Goal: Information Seeking & Learning: Learn about a topic

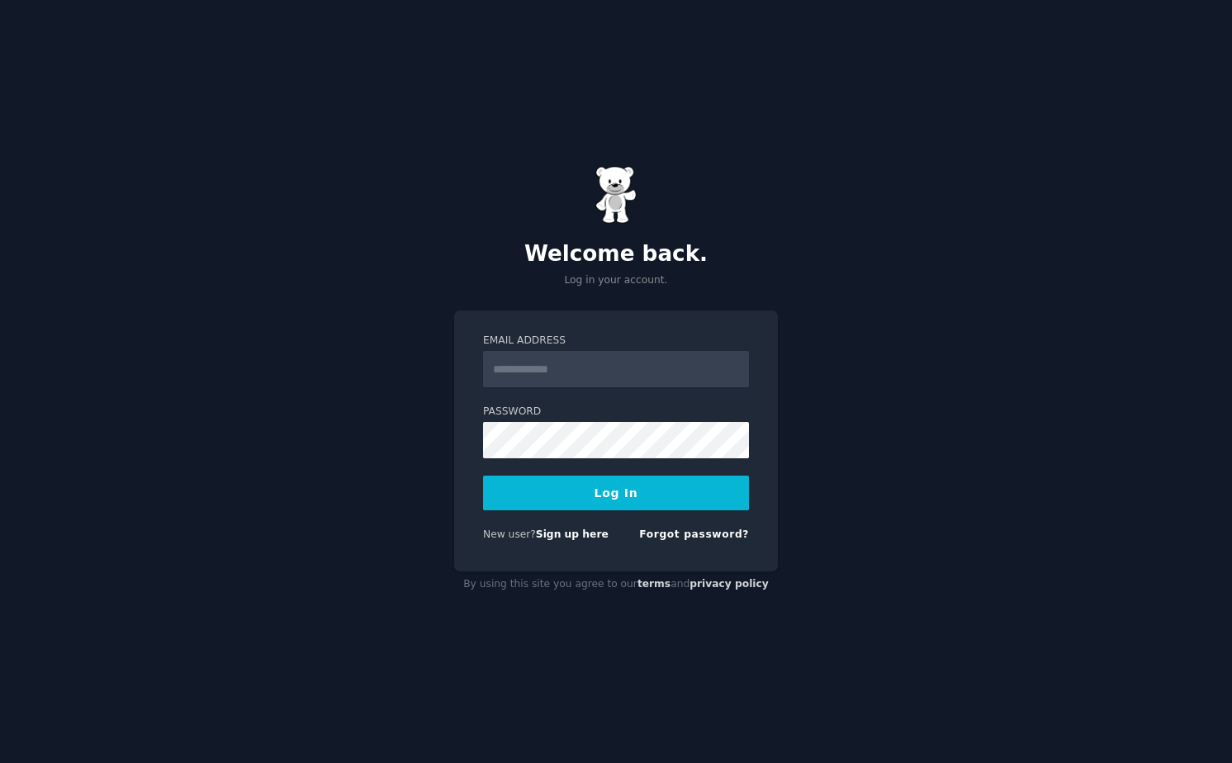
click at [587, 541] on div "New user? Sign up here" at bounding box center [545, 535] width 125 height 15
click at [585, 537] on link "Sign up here" at bounding box center [572, 534] width 73 height 12
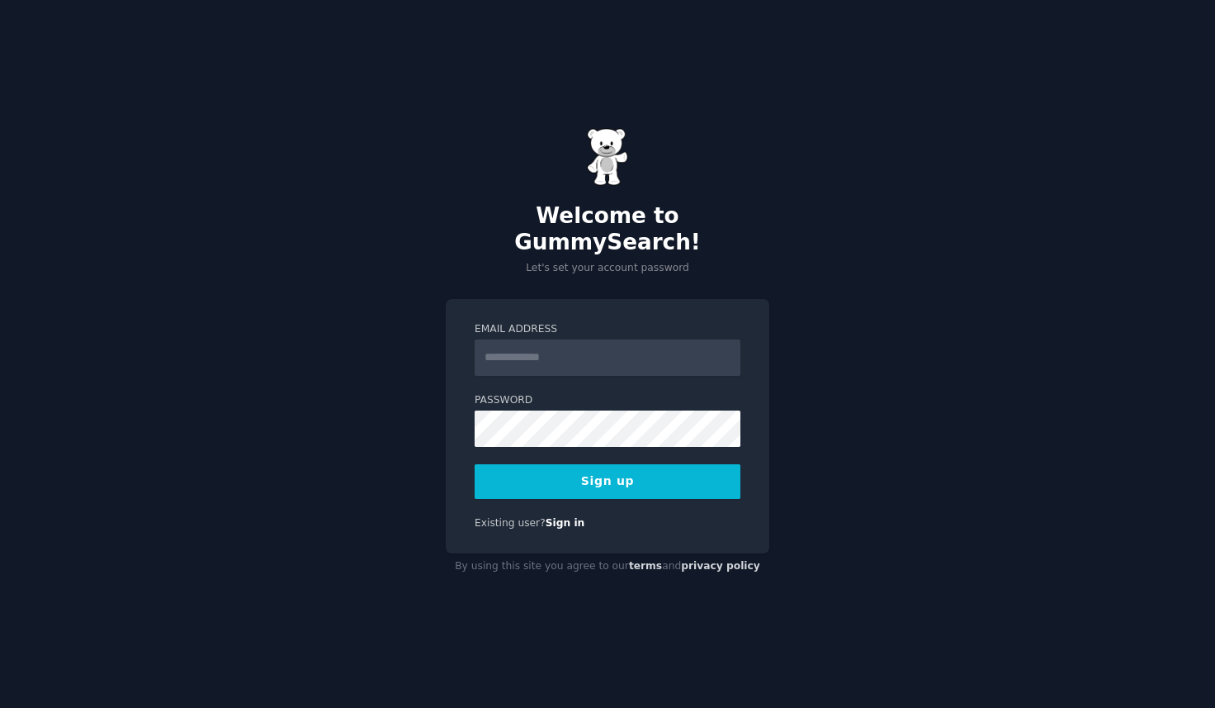
click at [629, 343] on input "Email Address" at bounding box center [608, 357] width 266 height 36
type input "**********"
click at [643, 465] on button "Sign up" at bounding box center [608, 481] width 266 height 35
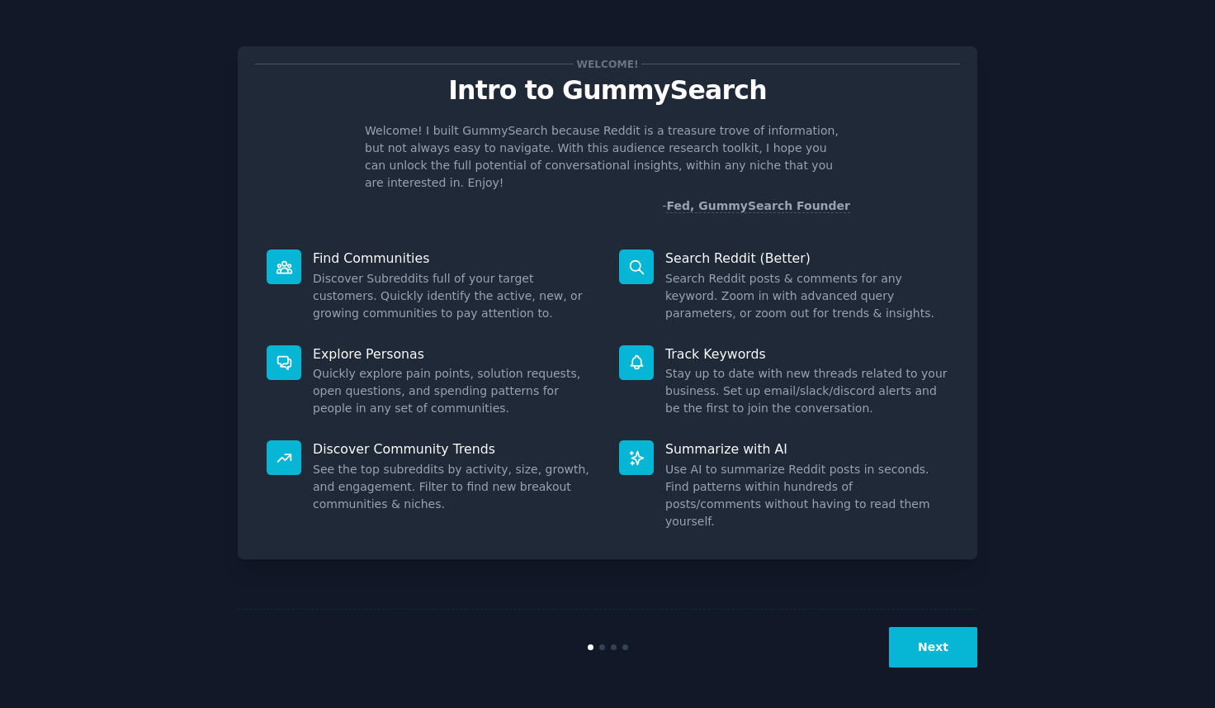
click at [941, 651] on button "Next" at bounding box center [933, 647] width 88 height 40
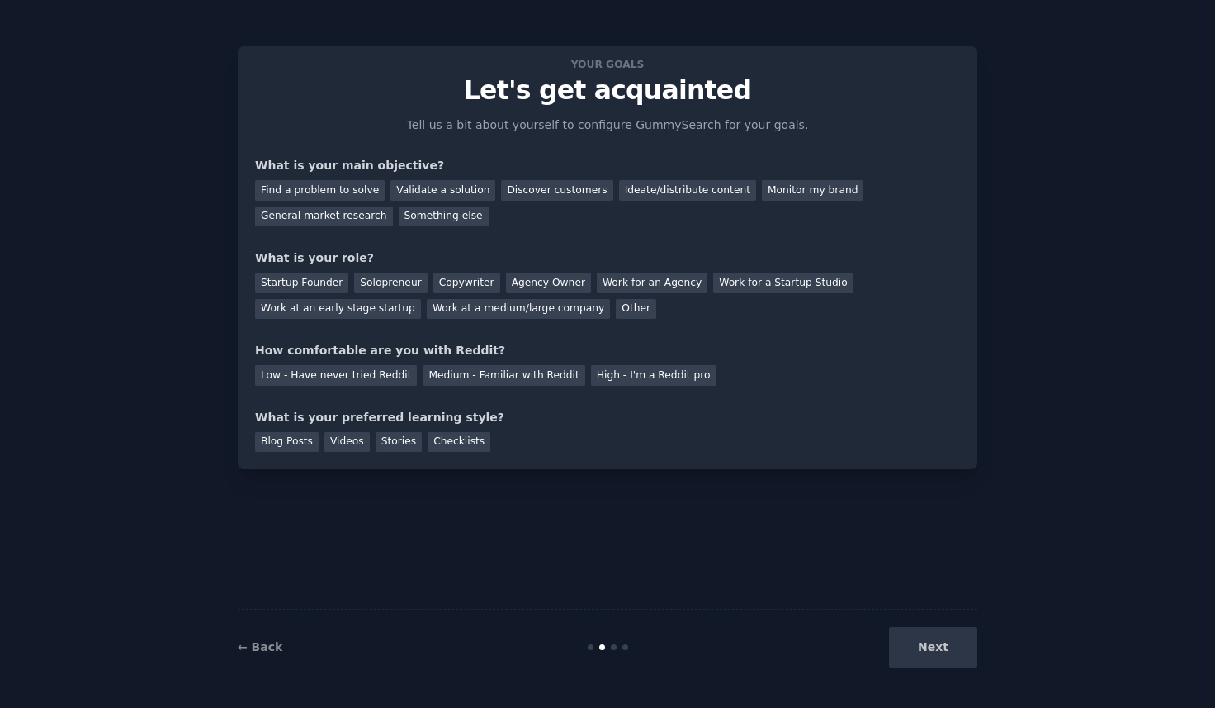
click at [941, 651] on div "Next" at bounding box center [854, 647] width 247 height 40
click at [940, 642] on div "Next" at bounding box center [854, 647] width 247 height 40
click at [329, 286] on div "Startup Founder" at bounding box center [301, 282] width 93 height 21
click at [357, 191] on div "Find a problem to solve" at bounding box center [320, 190] width 130 height 21
click at [353, 218] on div "General market research" at bounding box center [324, 216] width 138 height 21
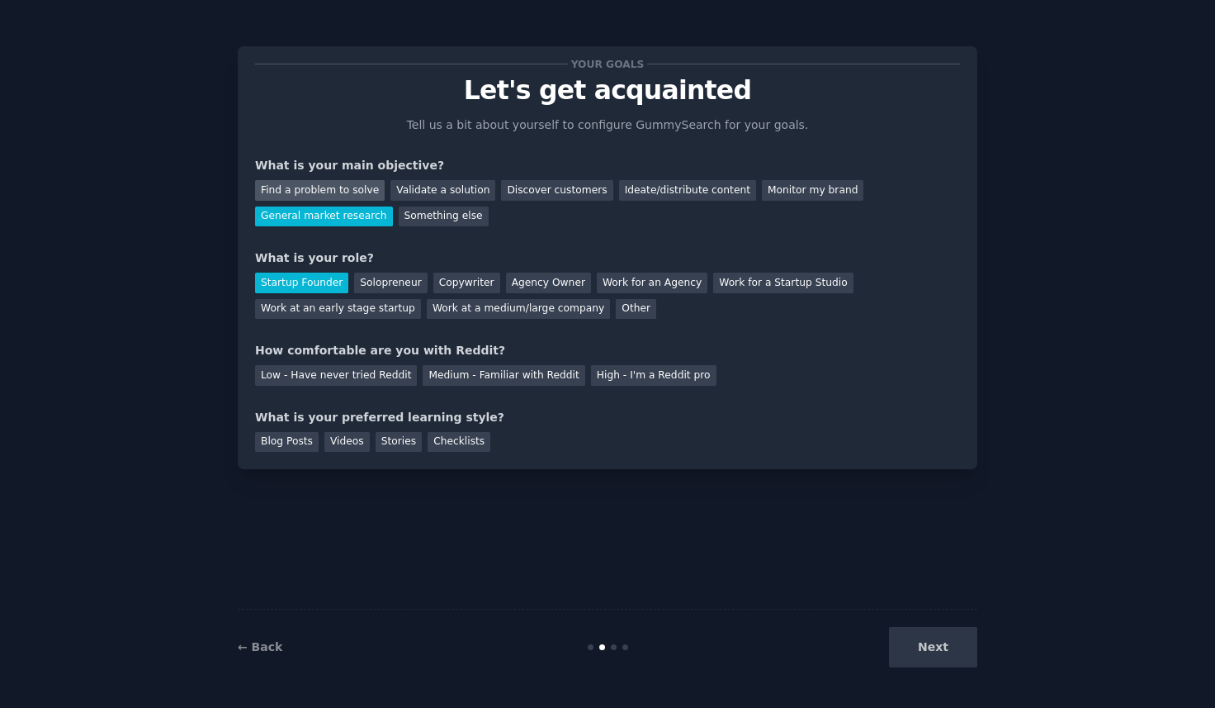
click at [353, 192] on div "Find a problem to solve" at bounding box center [320, 190] width 130 height 21
click at [537, 187] on div "Discover customers" at bounding box center [556, 190] width 111 height 21
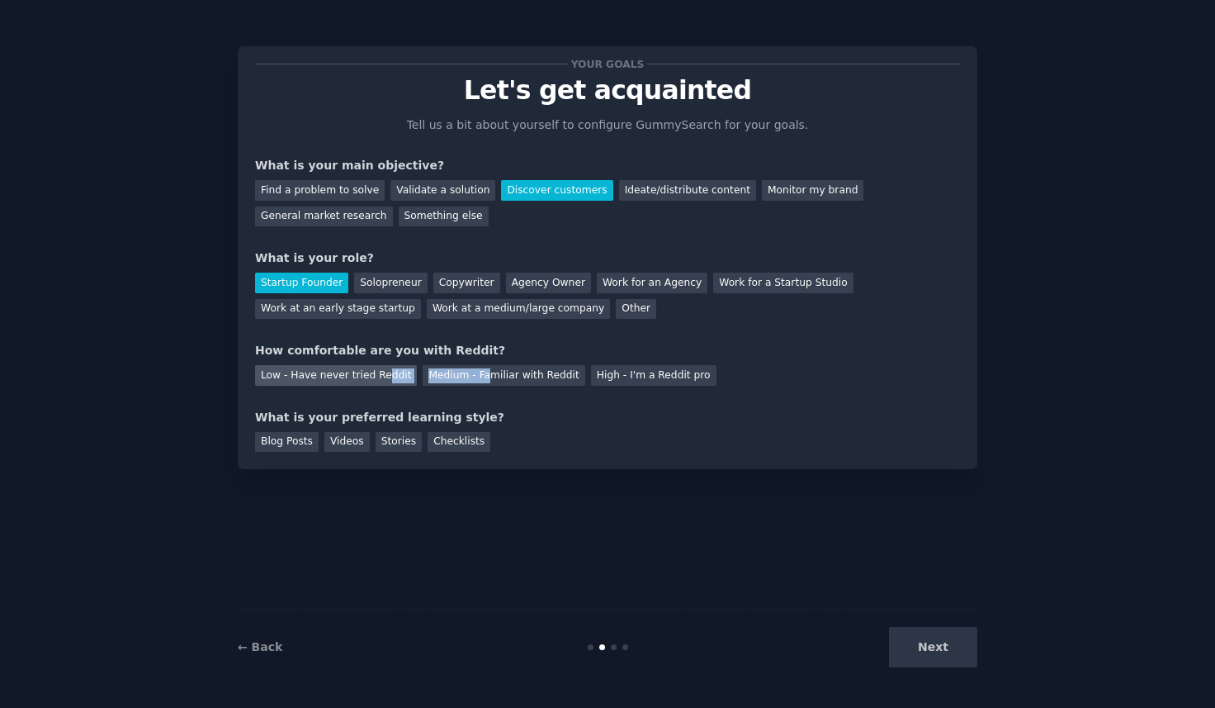
drag, startPoint x: 478, startPoint y: 378, endPoint x: 382, endPoint y: 377, distance: 95.8
click at [382, 377] on div "Low - Have never tried Reddit Medium - Familiar with Reddit High - I'm a Reddit…" at bounding box center [607, 372] width 705 height 26
click at [453, 374] on div "Medium - Familiar with Reddit" at bounding box center [504, 375] width 162 height 21
click at [924, 641] on div "Next" at bounding box center [854, 647] width 247 height 40
click at [924, 582] on div "Your goals Let's get acquainted Tell us a bit about yourself to configure Gummy…" at bounding box center [608, 353] width 740 height 661
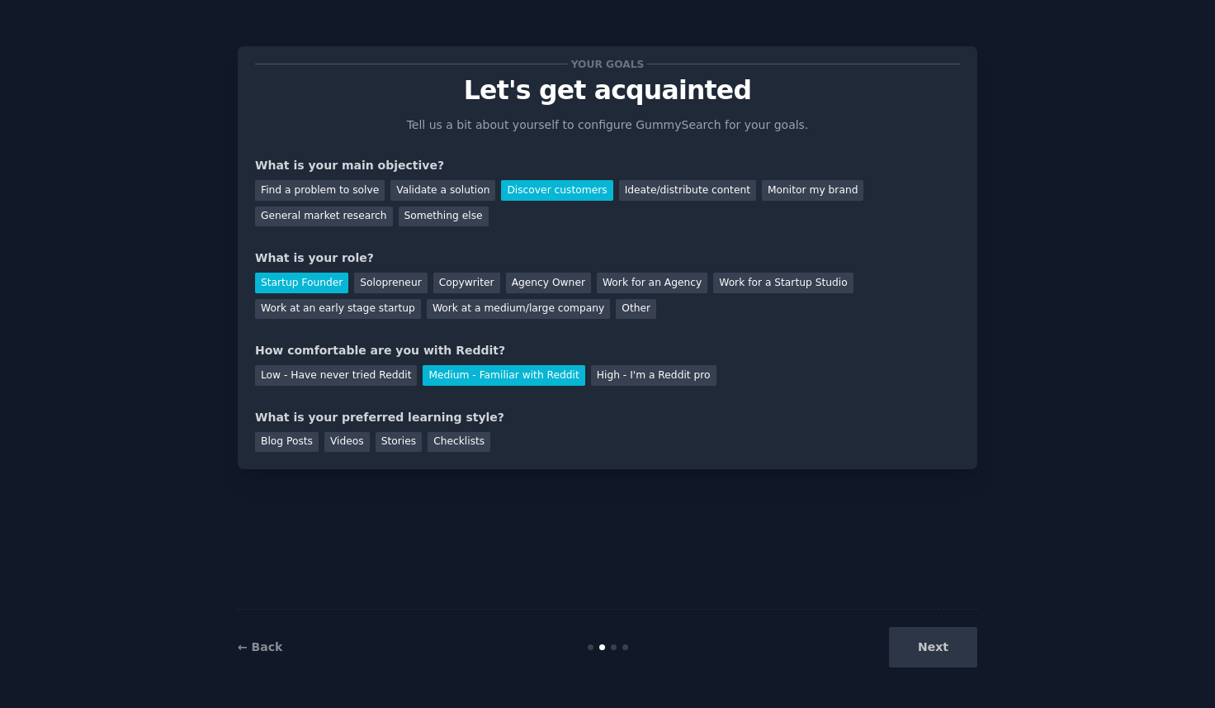
click at [802, 537] on div "Your goals Let's get acquainted Tell us a bit about yourself to configure Gummy…" at bounding box center [608, 353] width 740 height 661
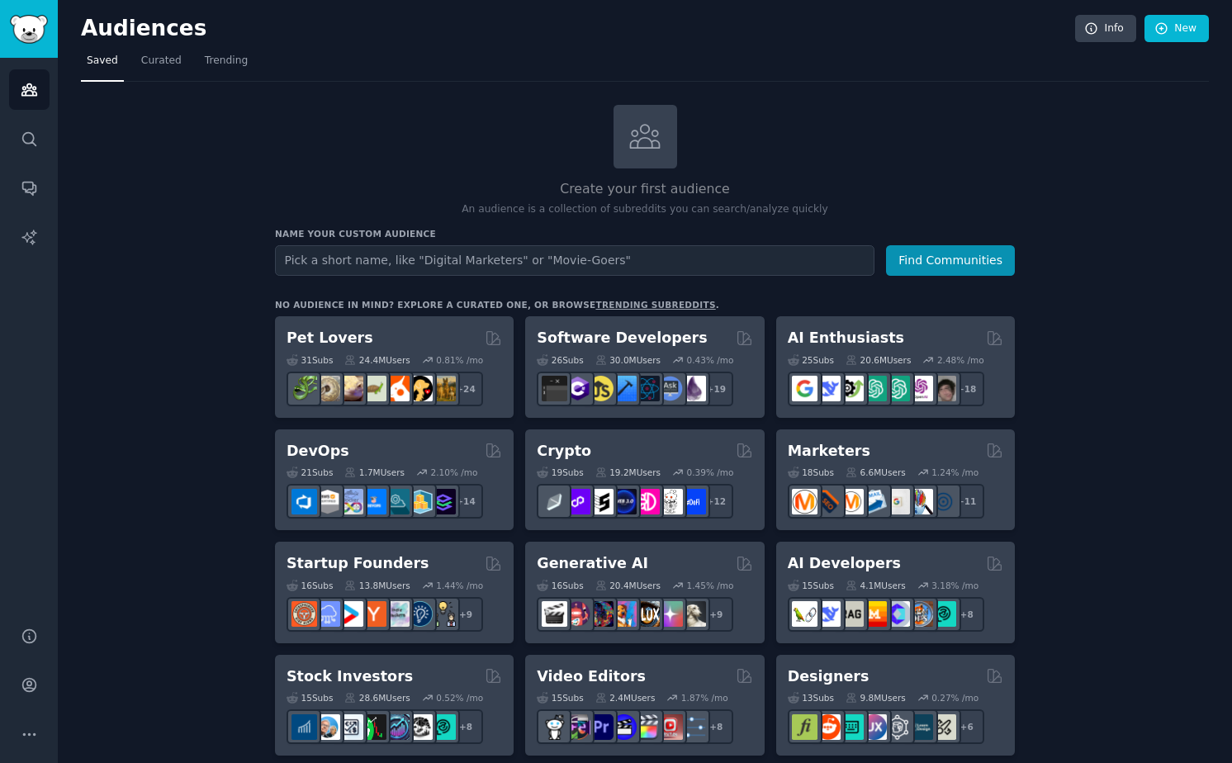
click at [355, 265] on input "text" at bounding box center [574, 260] width 599 height 31
click at [347, 163] on div "Create your first audience An audience is a collection of subreddits you can se…" at bounding box center [645, 161] width 740 height 112
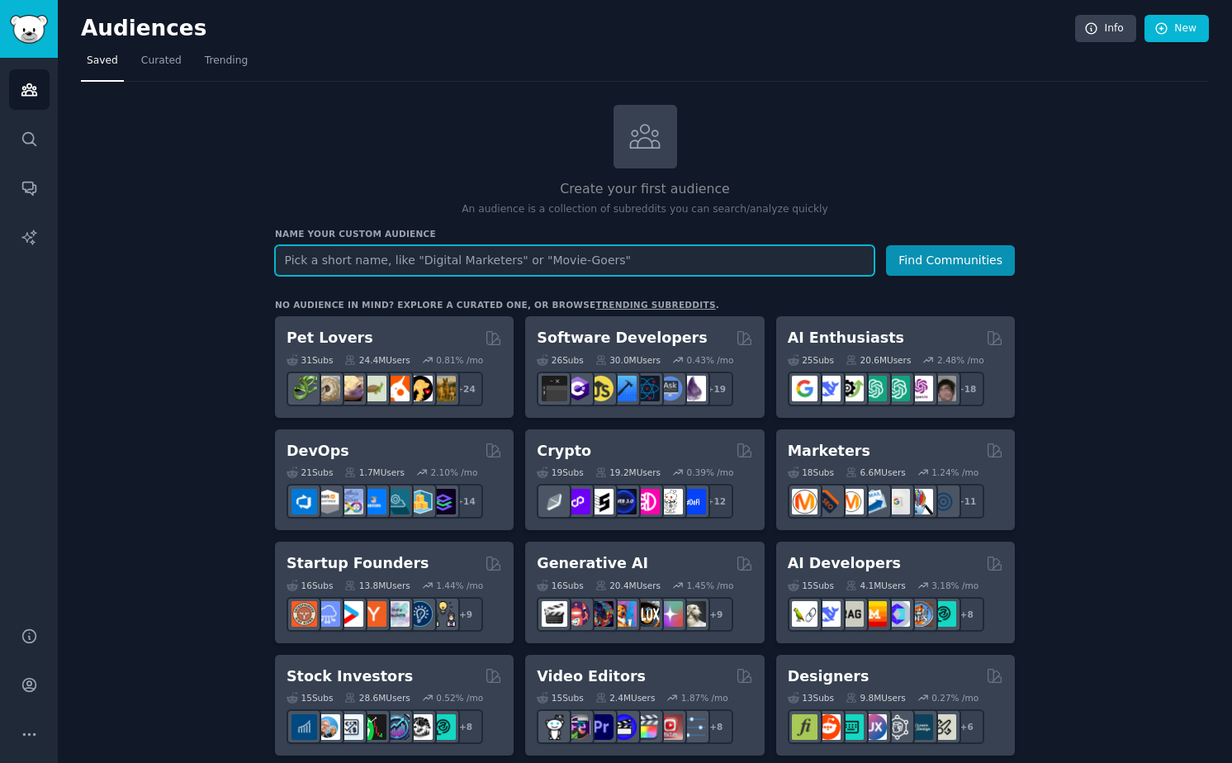
click at [360, 261] on input "text" at bounding box center [574, 260] width 599 height 31
type input "Notion users"
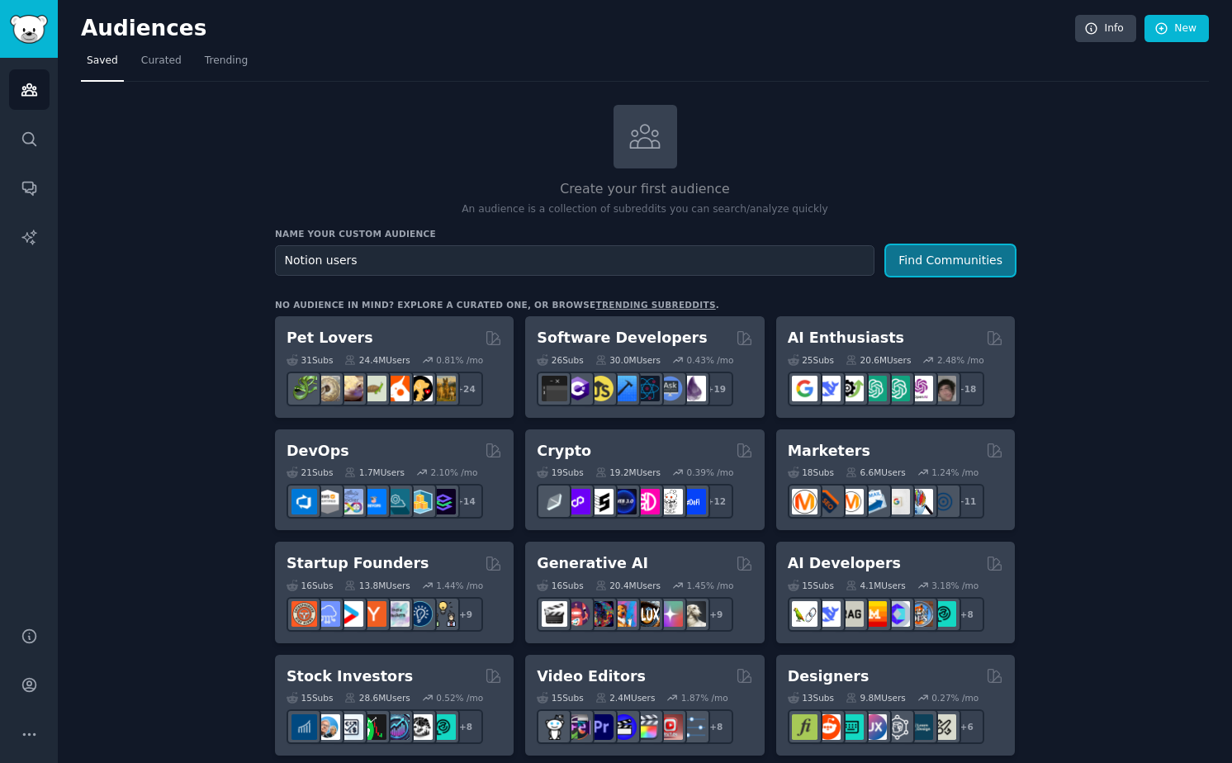
click at [956, 258] on button "Find Communities" at bounding box center [950, 260] width 129 height 31
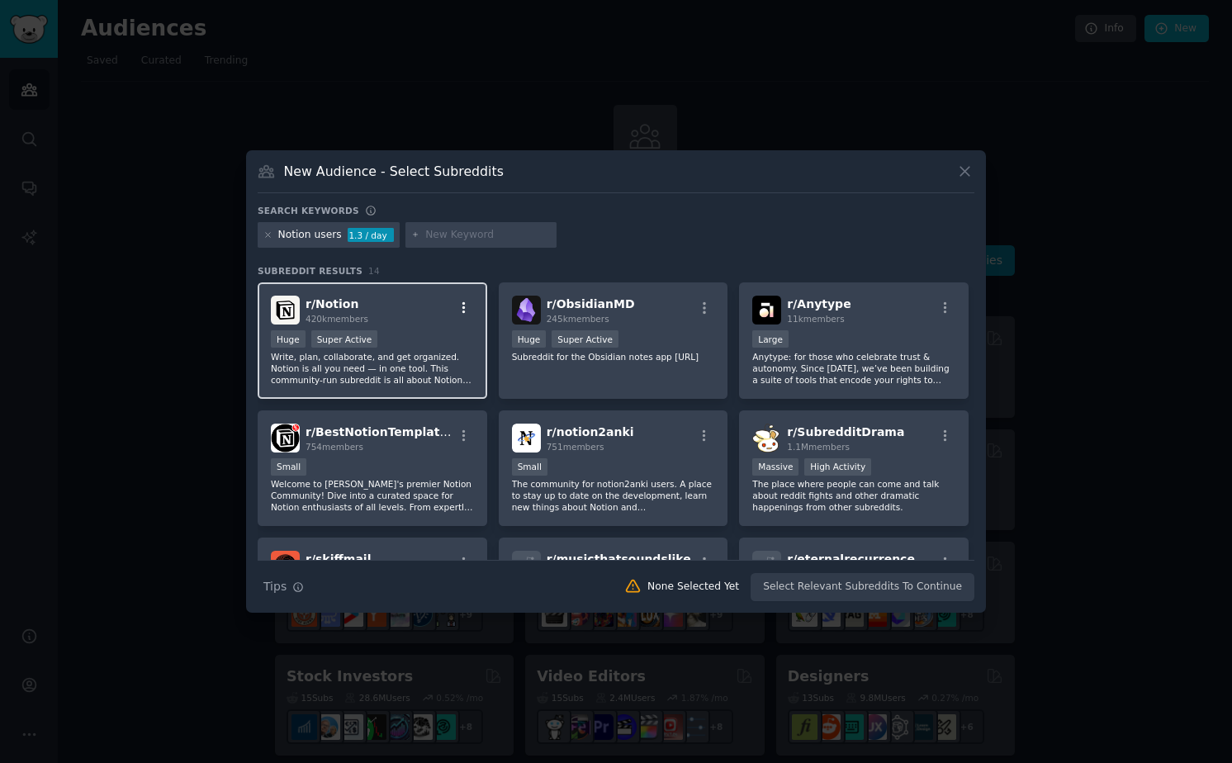
click at [467, 308] on icon "button" at bounding box center [464, 308] width 15 height 15
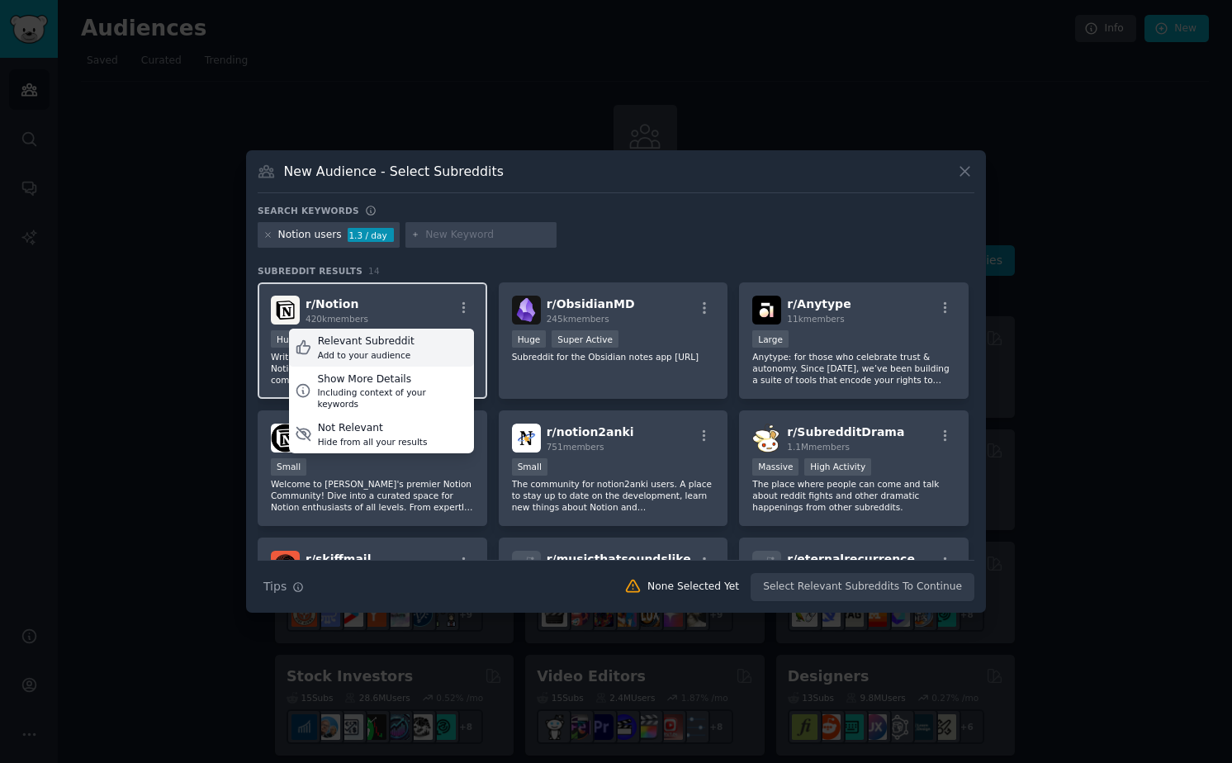
click at [409, 350] on div "Relevant Subreddit Add to your audience" at bounding box center [381, 348] width 185 height 38
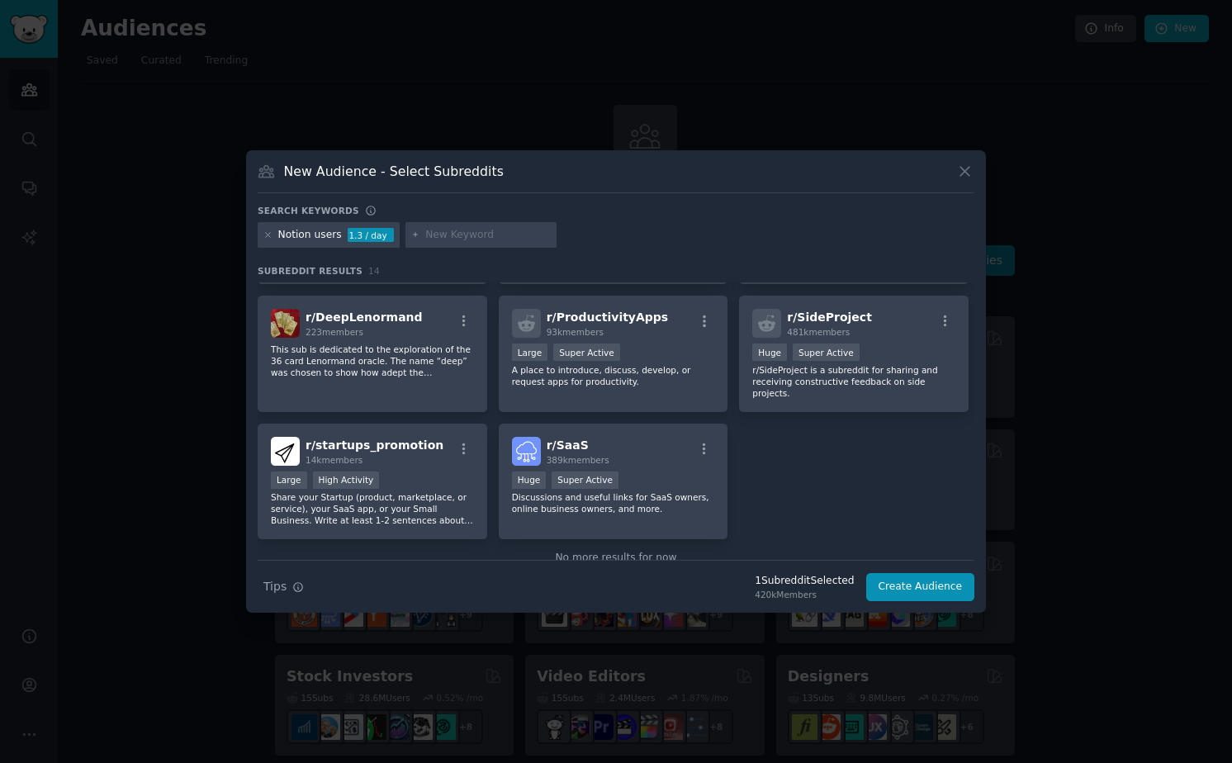
scroll to position [386, 0]
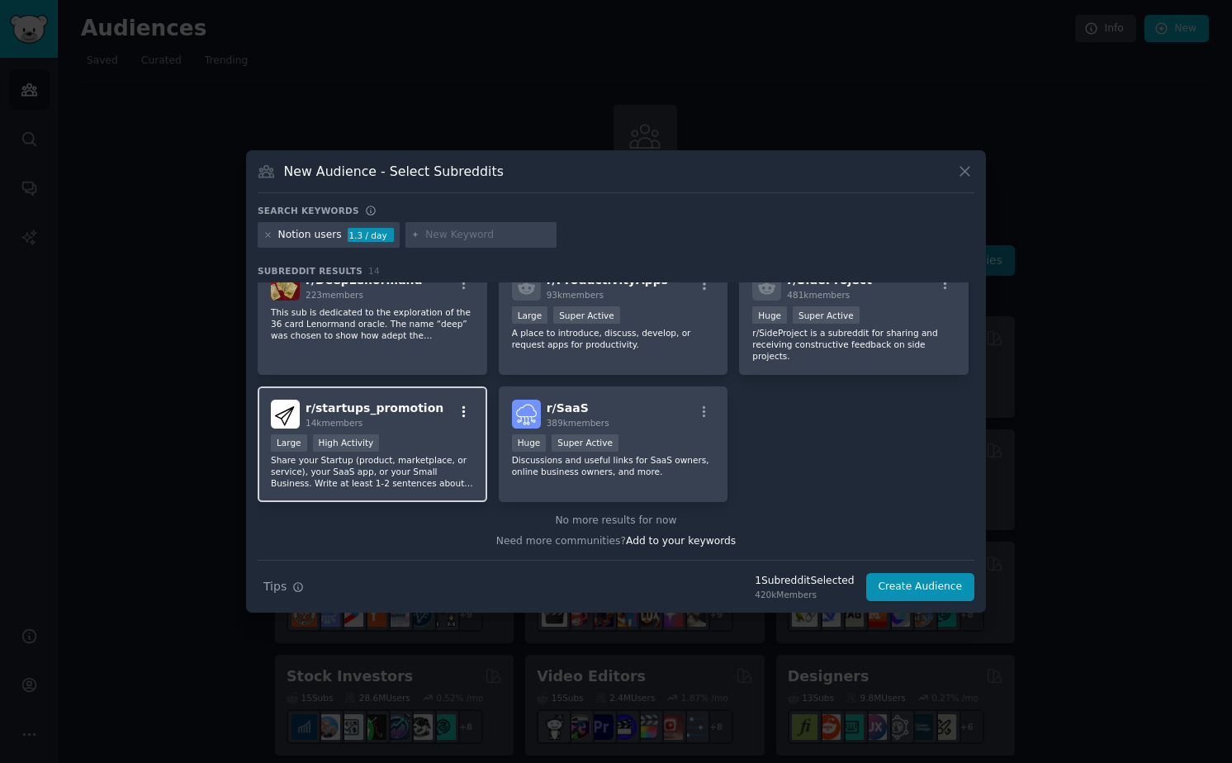
click at [461, 414] on icon "button" at bounding box center [464, 412] width 15 height 15
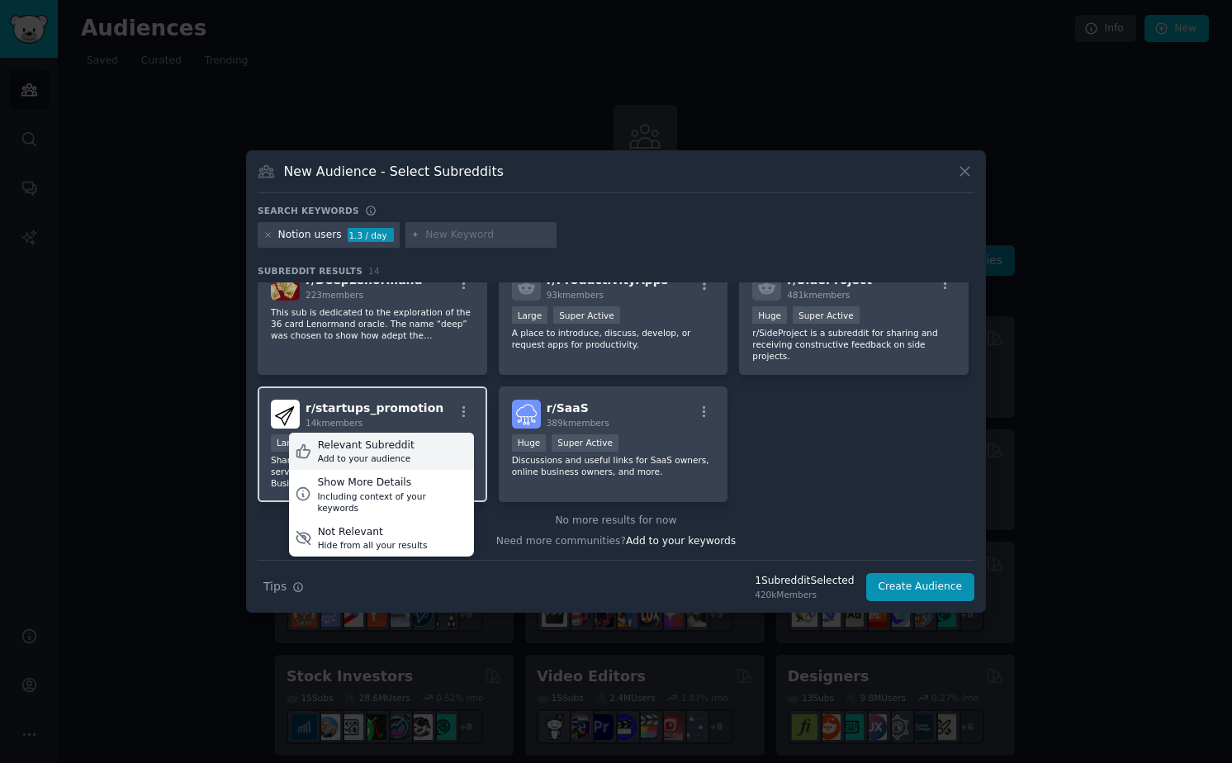
click at [434, 445] on div "Relevant Subreddit Add to your audience" at bounding box center [381, 452] width 185 height 38
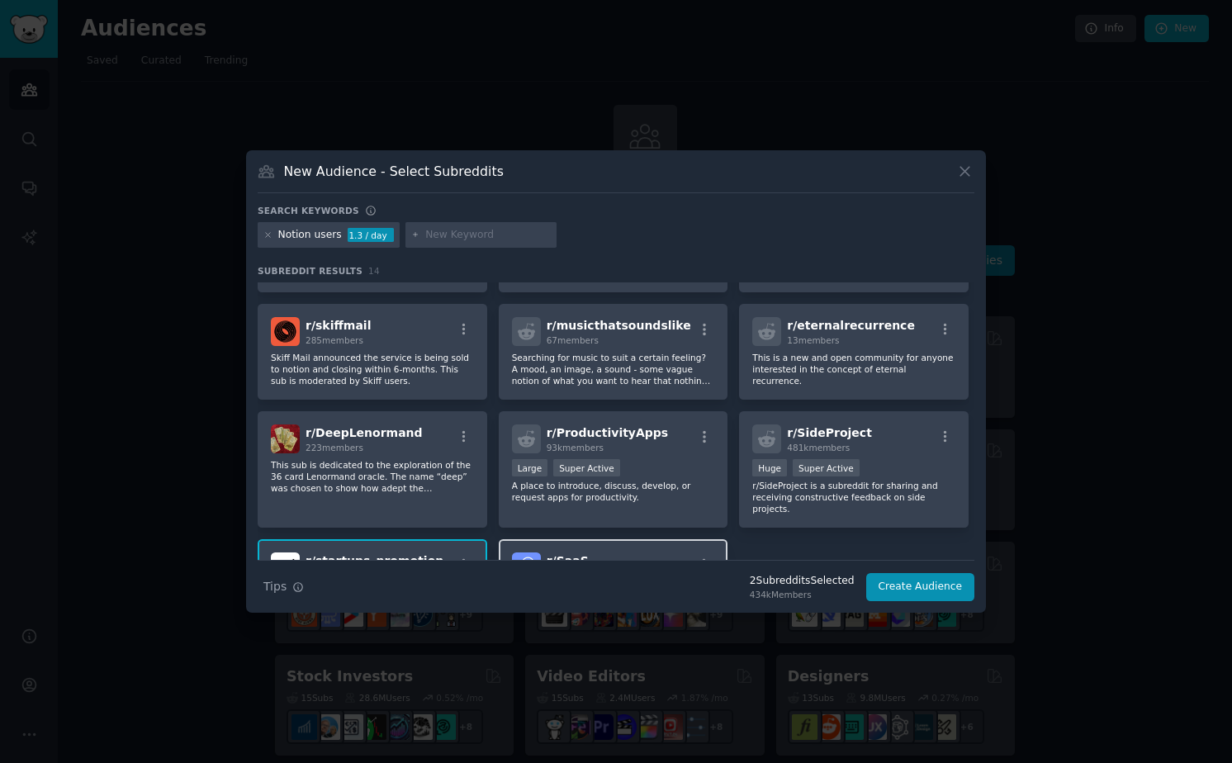
scroll to position [254, 0]
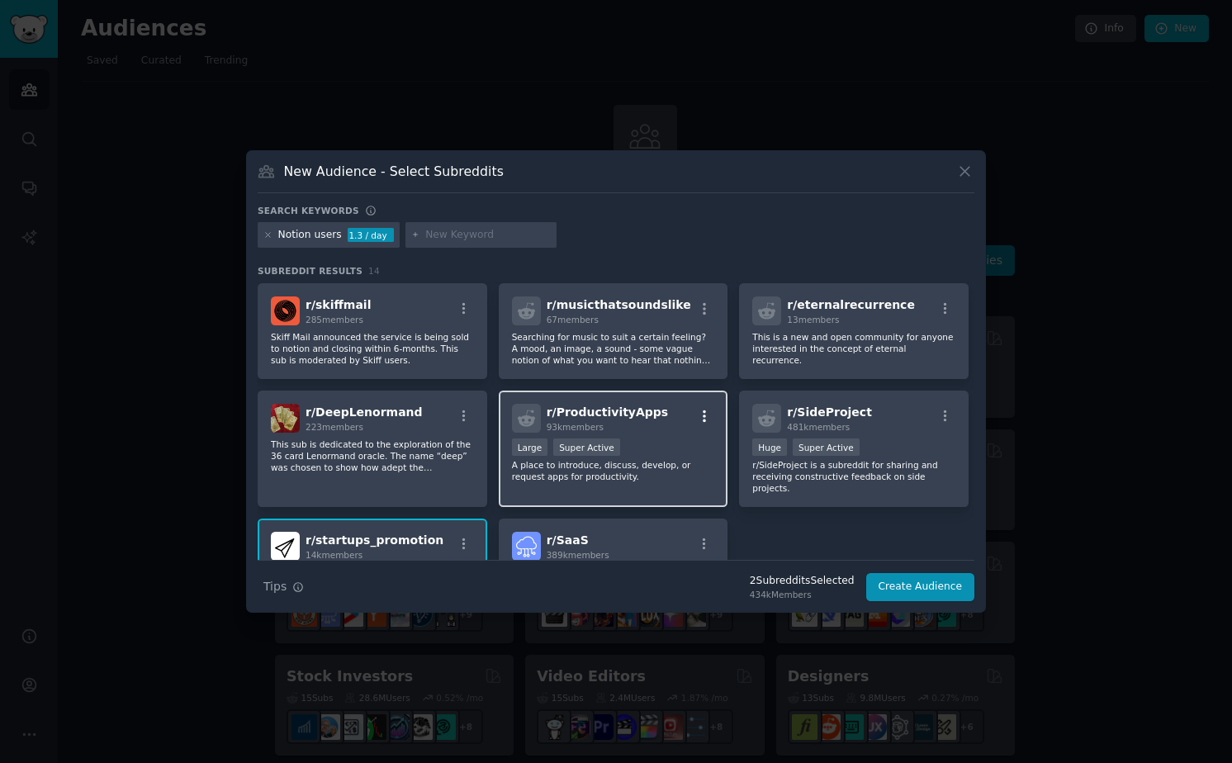
click at [703, 416] on icon "button" at bounding box center [704, 416] width 15 height 15
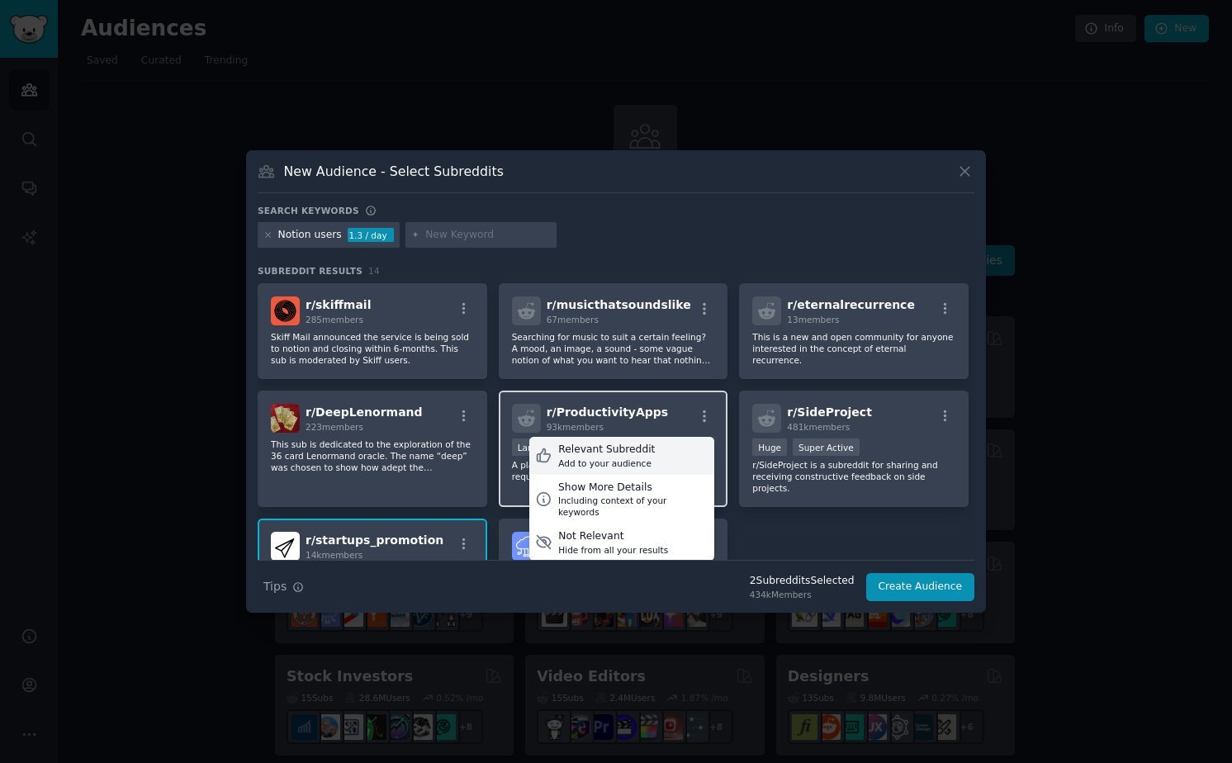
click at [676, 461] on div "Relevant Subreddit Add to your audience" at bounding box center [621, 456] width 185 height 38
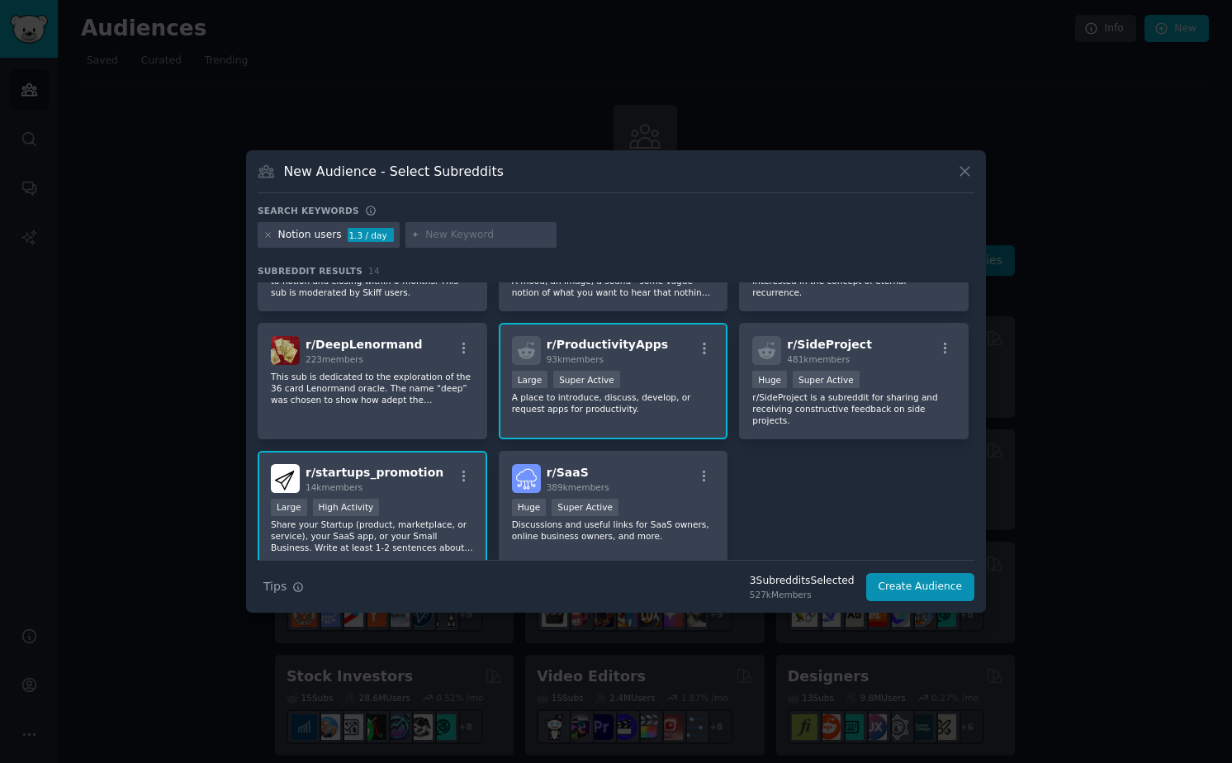
scroll to position [319, 0]
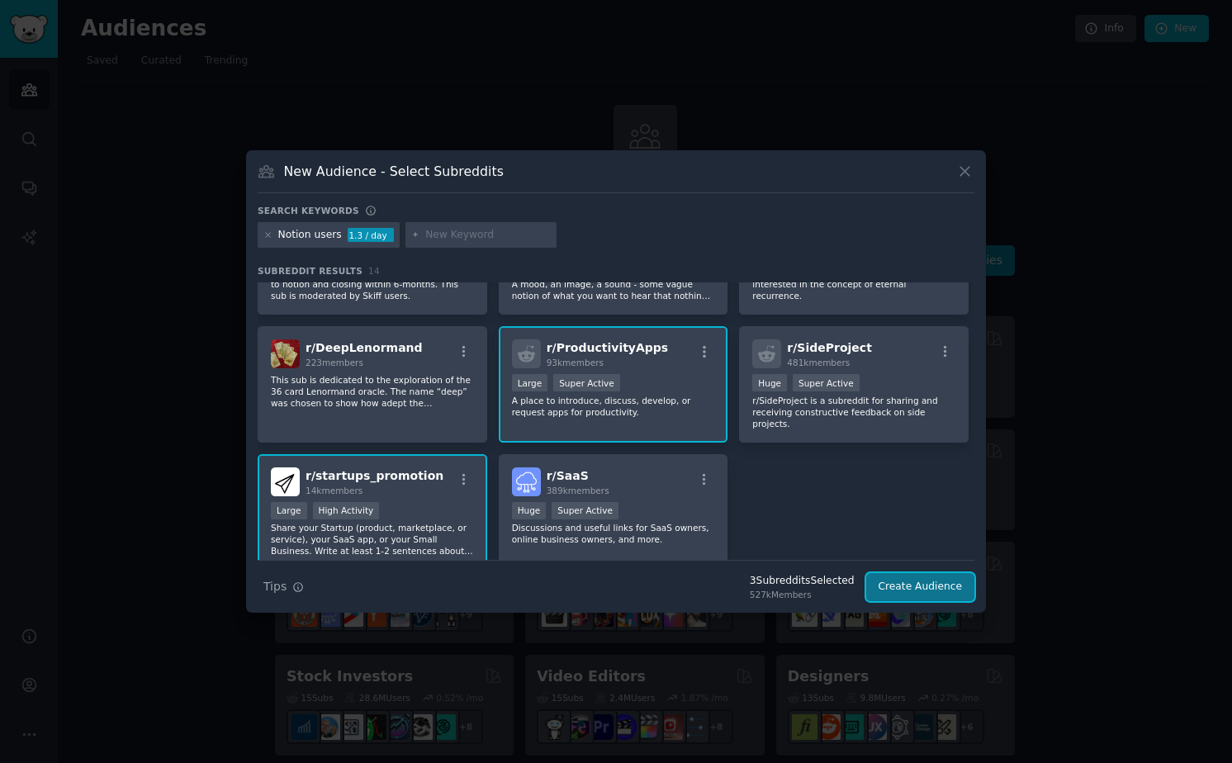
click at [903, 584] on button "Create Audience" at bounding box center [920, 587] width 109 height 28
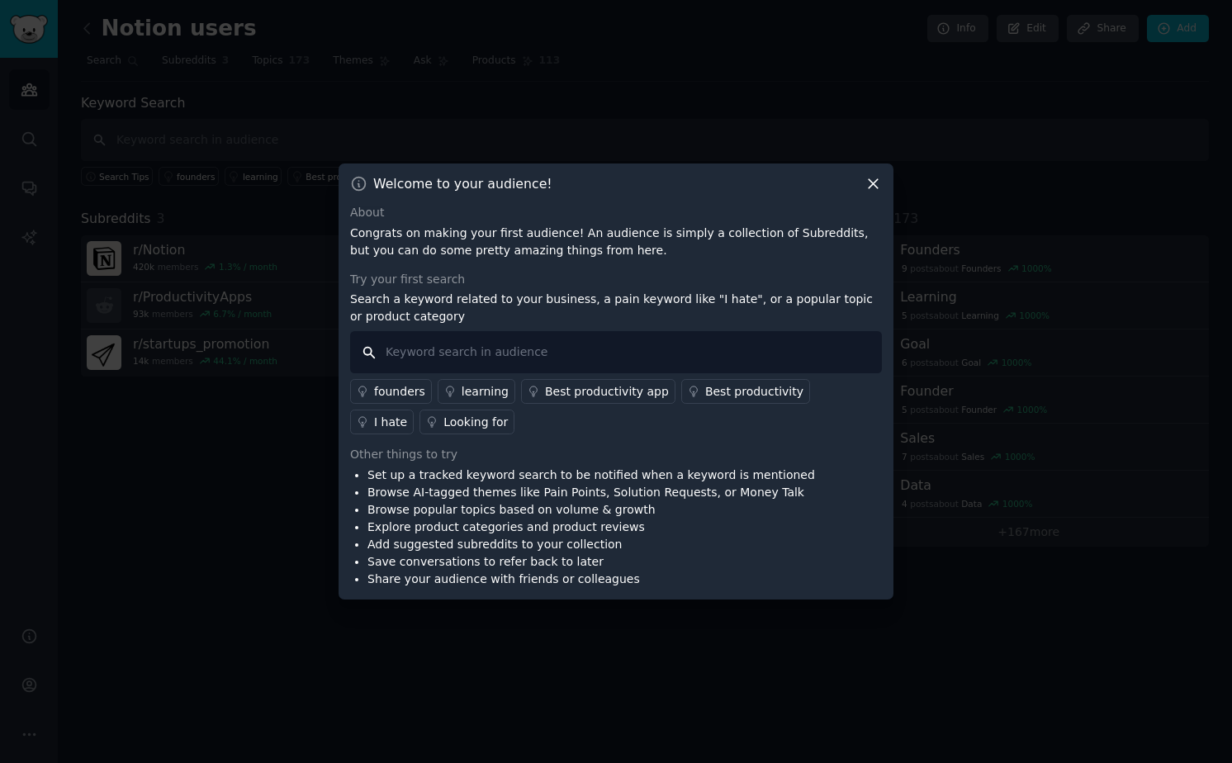
click at [452, 348] on input "text" at bounding box center [616, 352] width 532 height 42
type input "n"
type input "Notion"
type input "document"
click at [745, 362] on input "text" at bounding box center [616, 352] width 532 height 42
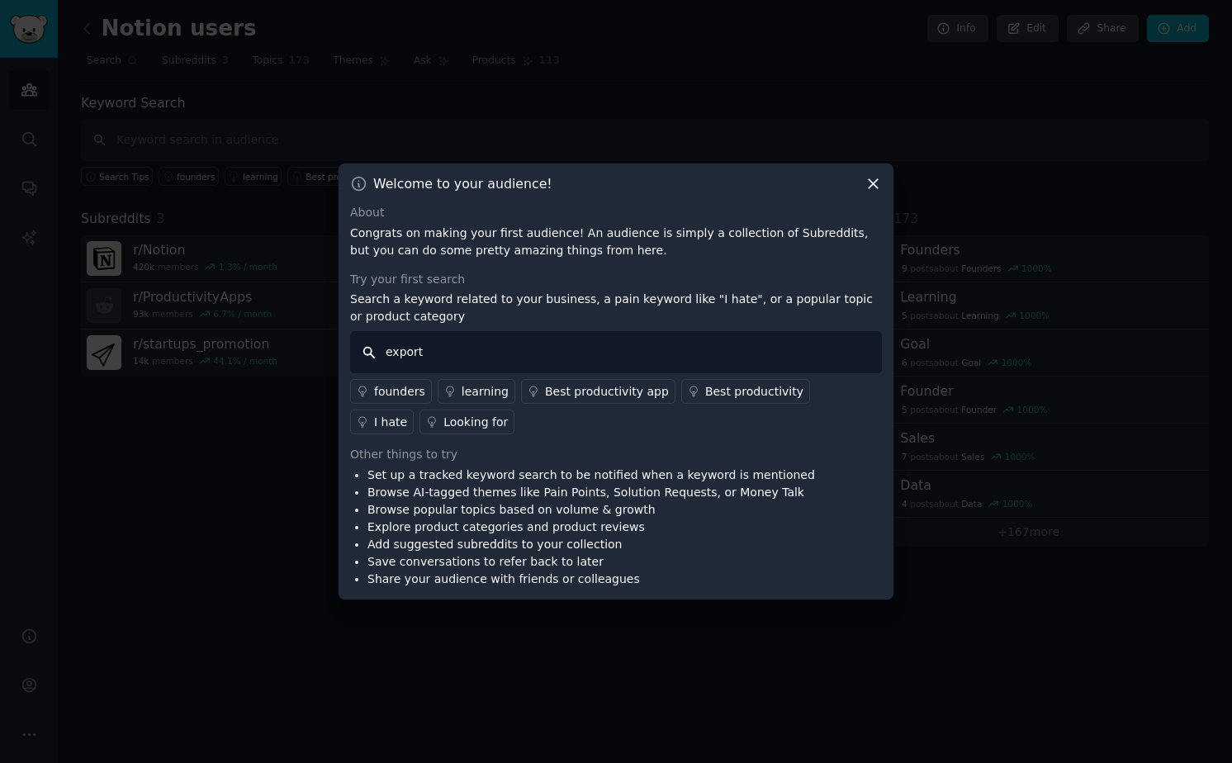
type input "export"
type input "h"
type input "export document"
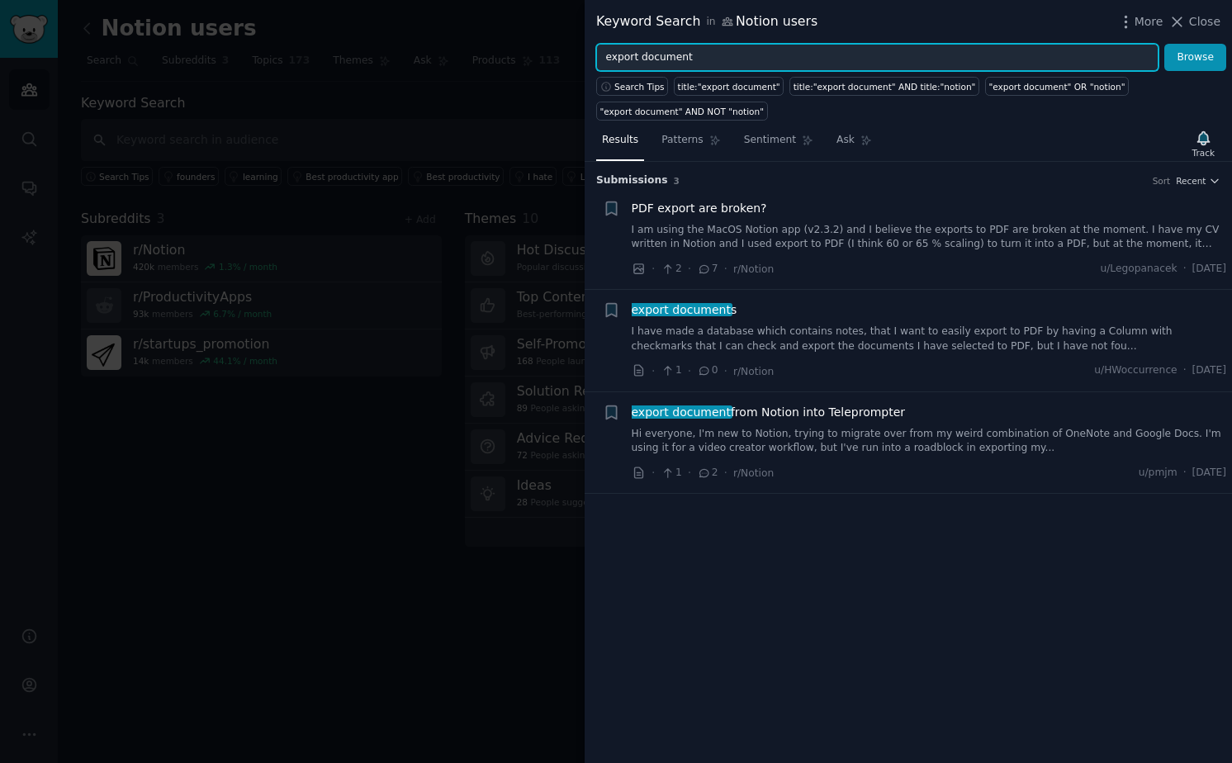
click at [668, 55] on input "export document" at bounding box center [877, 58] width 562 height 28
type input "export datab"
click at [1164, 44] on button "Browse" at bounding box center [1195, 58] width 62 height 28
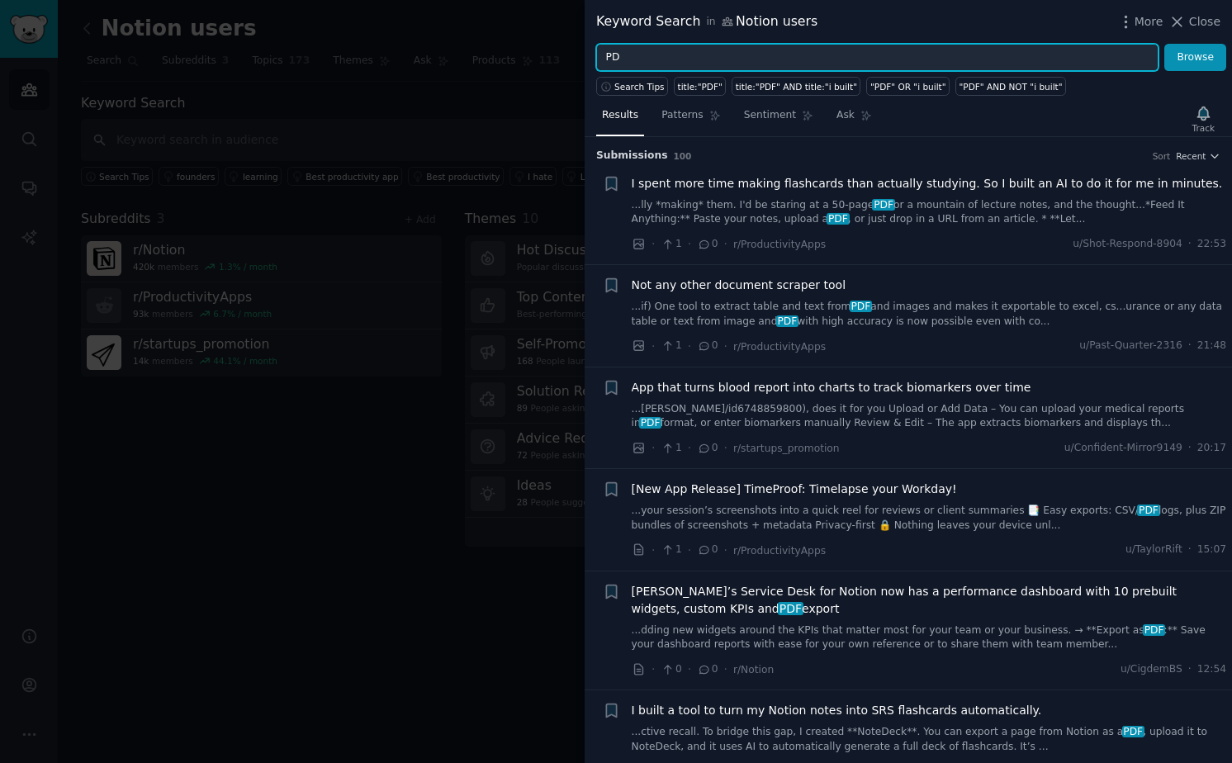
type input "P"
type input "notion to pdf"
click at [1164, 44] on button "Browse" at bounding box center [1195, 58] width 62 height 28
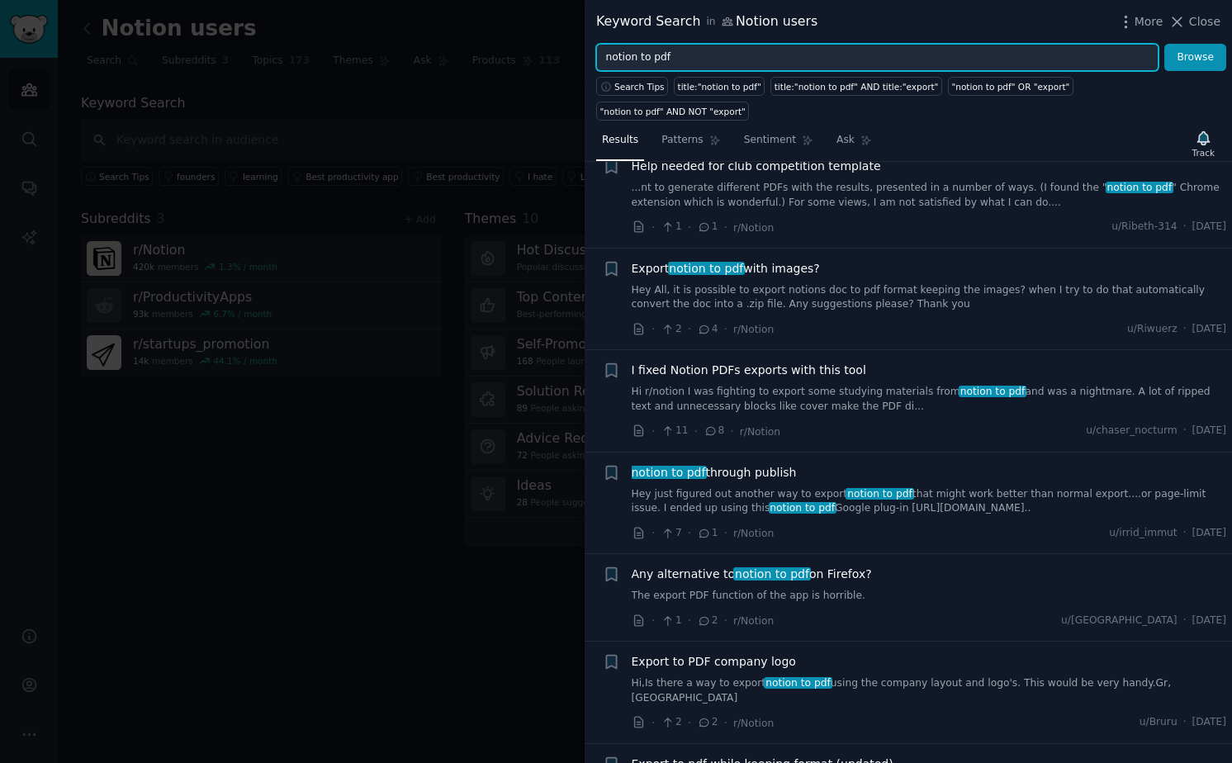
scroll to position [155, 0]
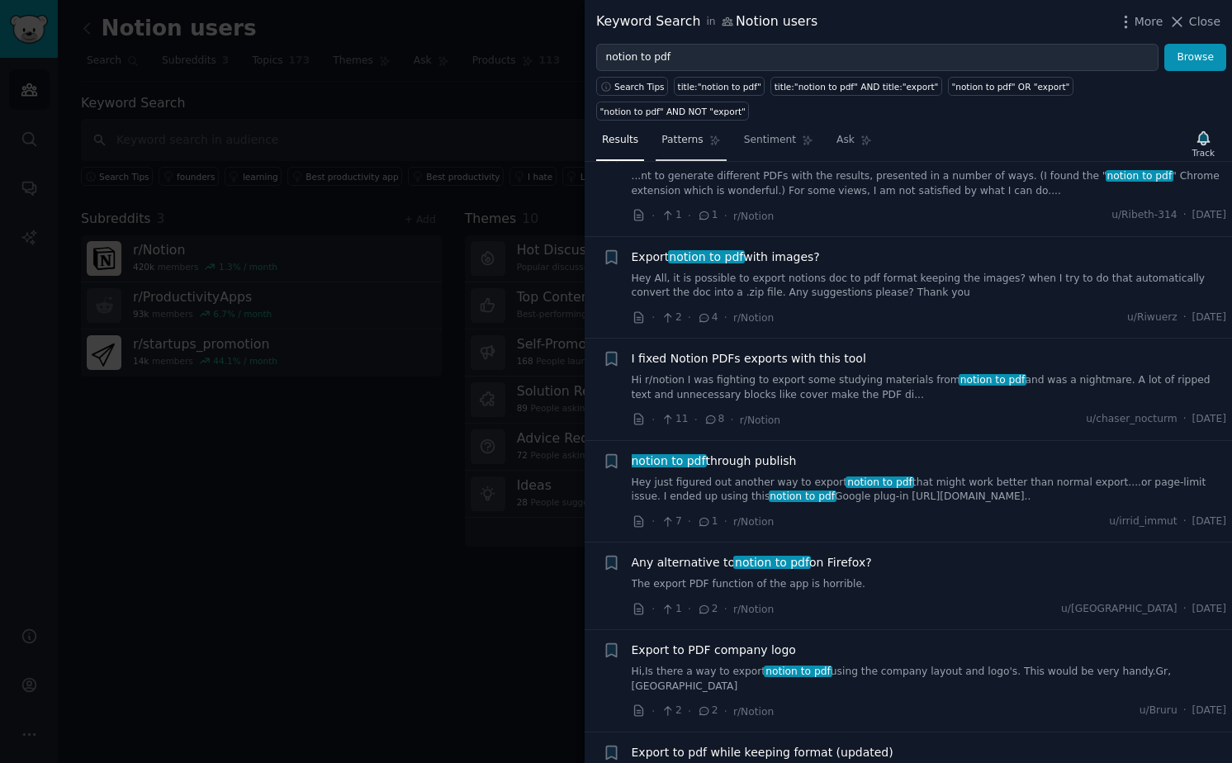
click at [671, 141] on span "Patterns" at bounding box center [681, 140] width 41 height 15
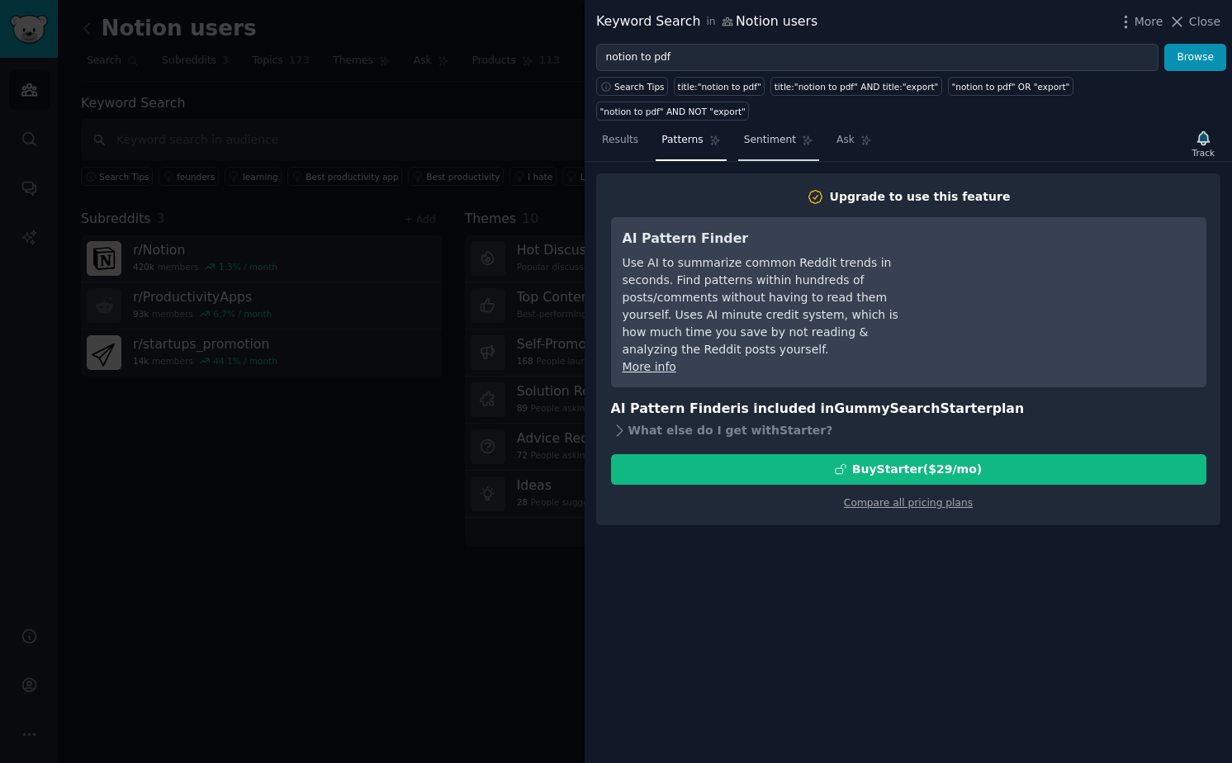
click at [766, 142] on span "Sentiment" at bounding box center [770, 140] width 52 height 15
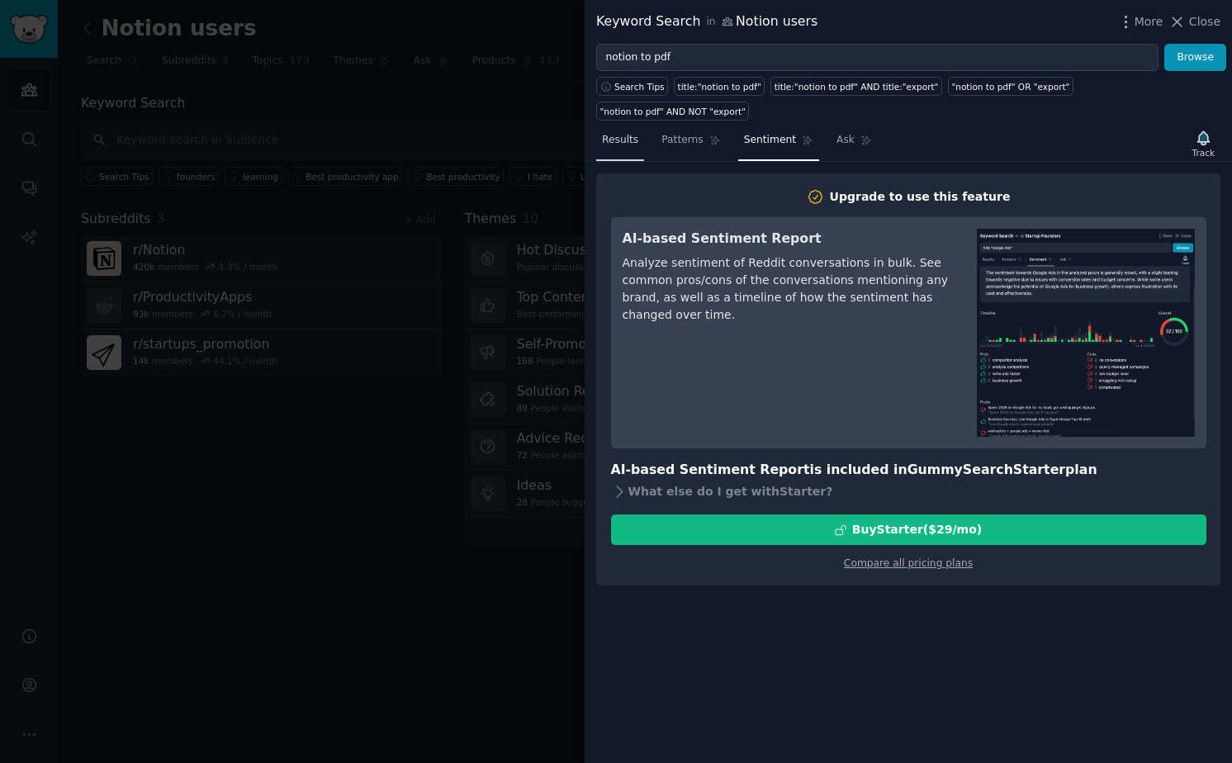
click at [625, 133] on span "Results" at bounding box center [620, 140] width 36 height 15
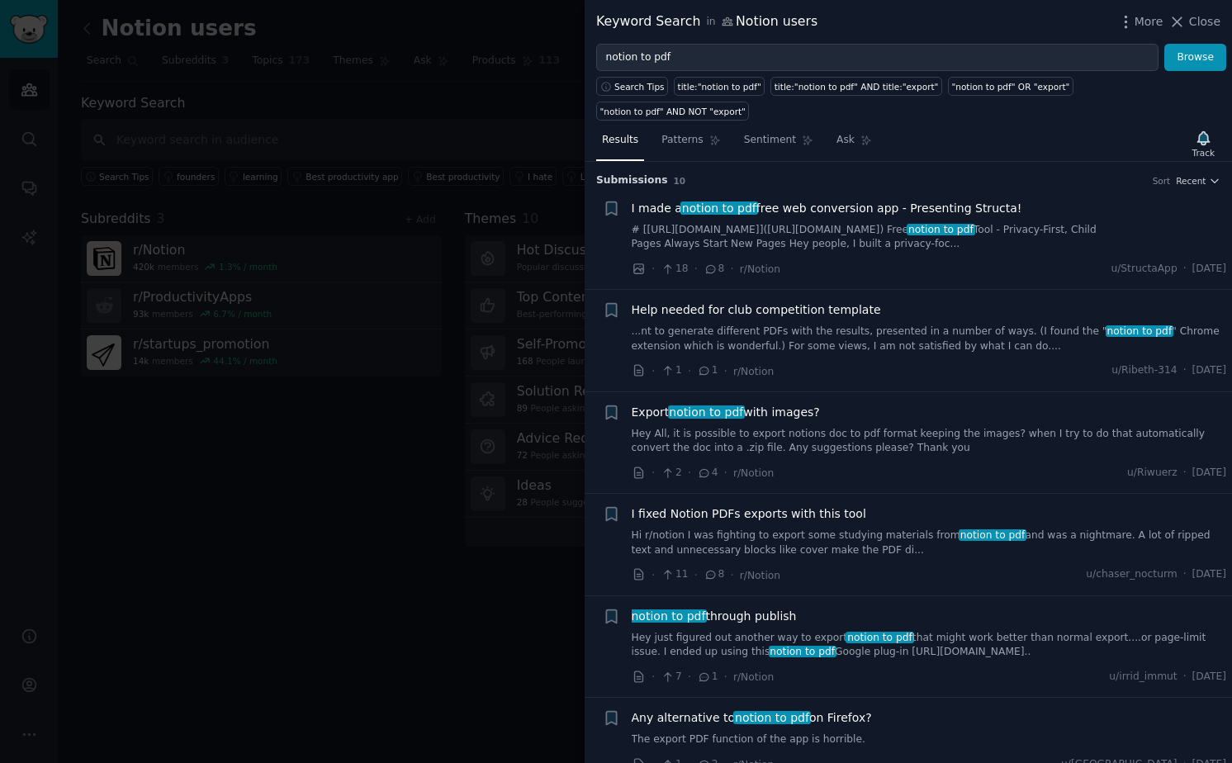
click at [401, 578] on div at bounding box center [616, 381] width 1232 height 763
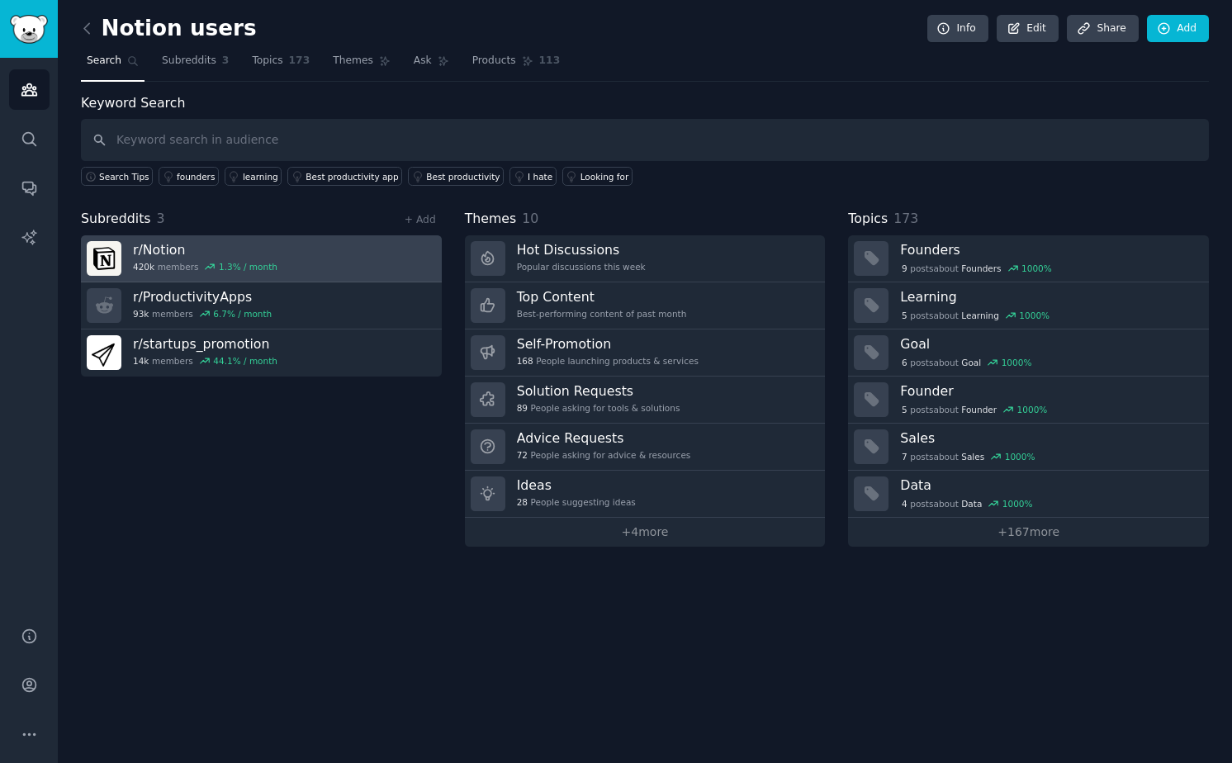
click at [177, 252] on h3 "r/ Notion" at bounding box center [205, 249] width 144 height 17
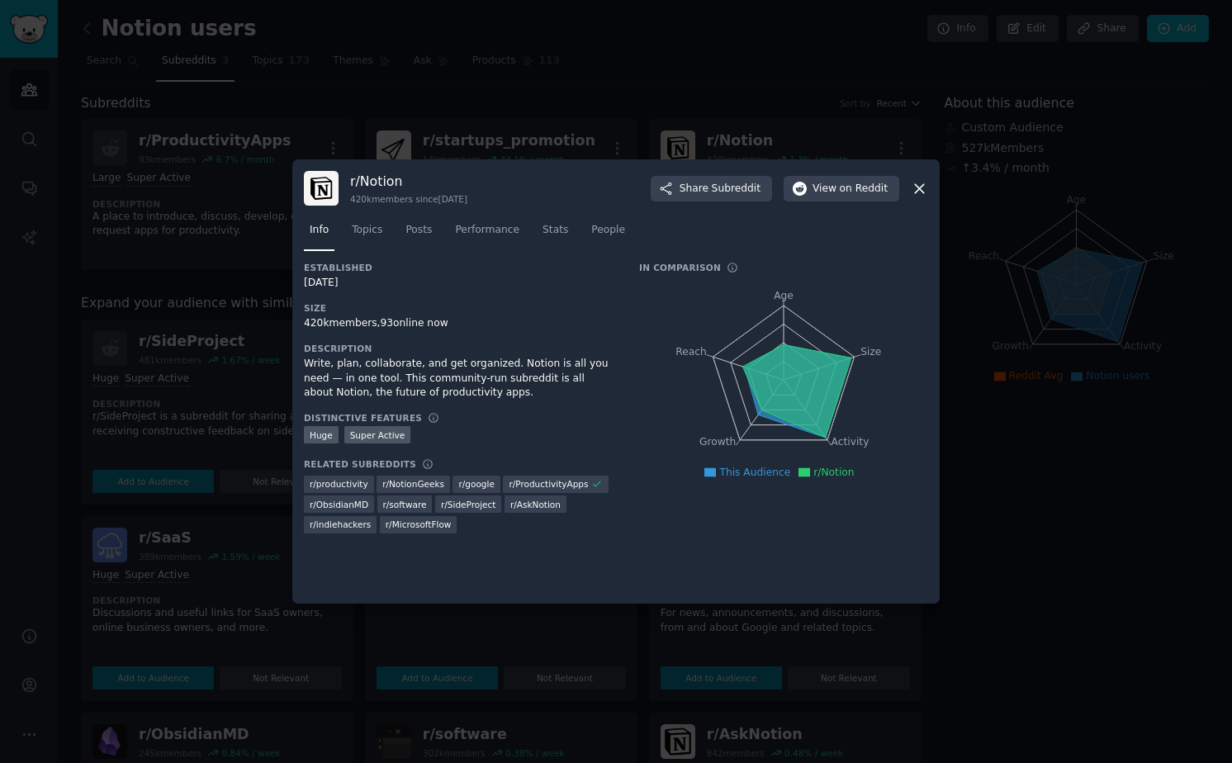
click at [916, 187] on icon at bounding box center [919, 188] width 17 height 17
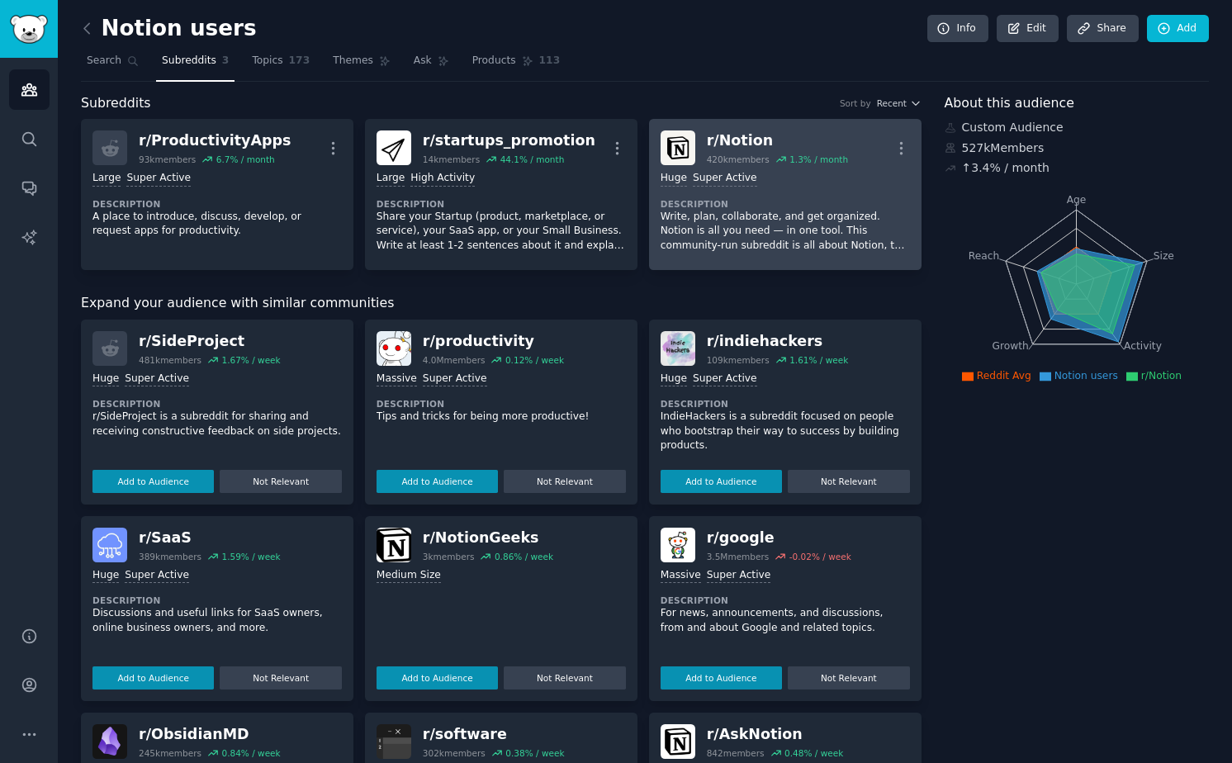
click at [815, 221] on p "Write, plan, collaborate, and get organized. Notion is all you need — in one to…" at bounding box center [784, 232] width 249 height 44
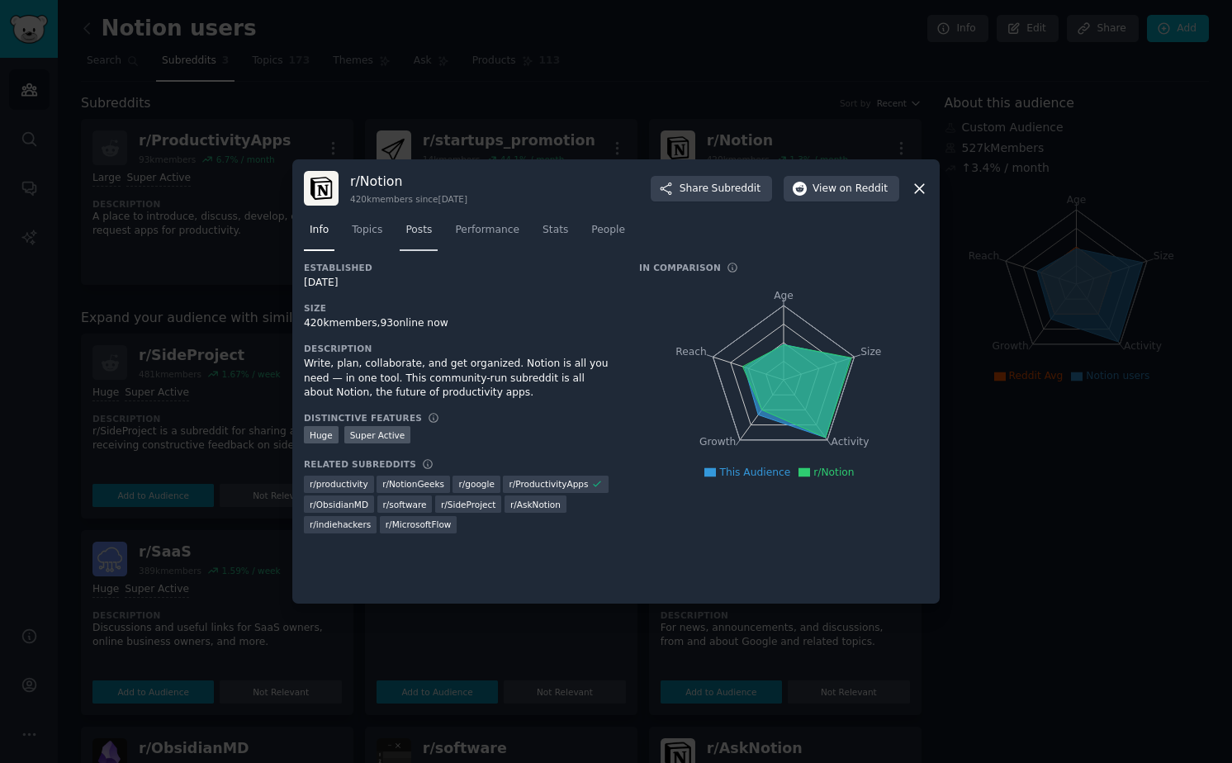
click at [422, 229] on span "Posts" at bounding box center [418, 230] width 26 height 15
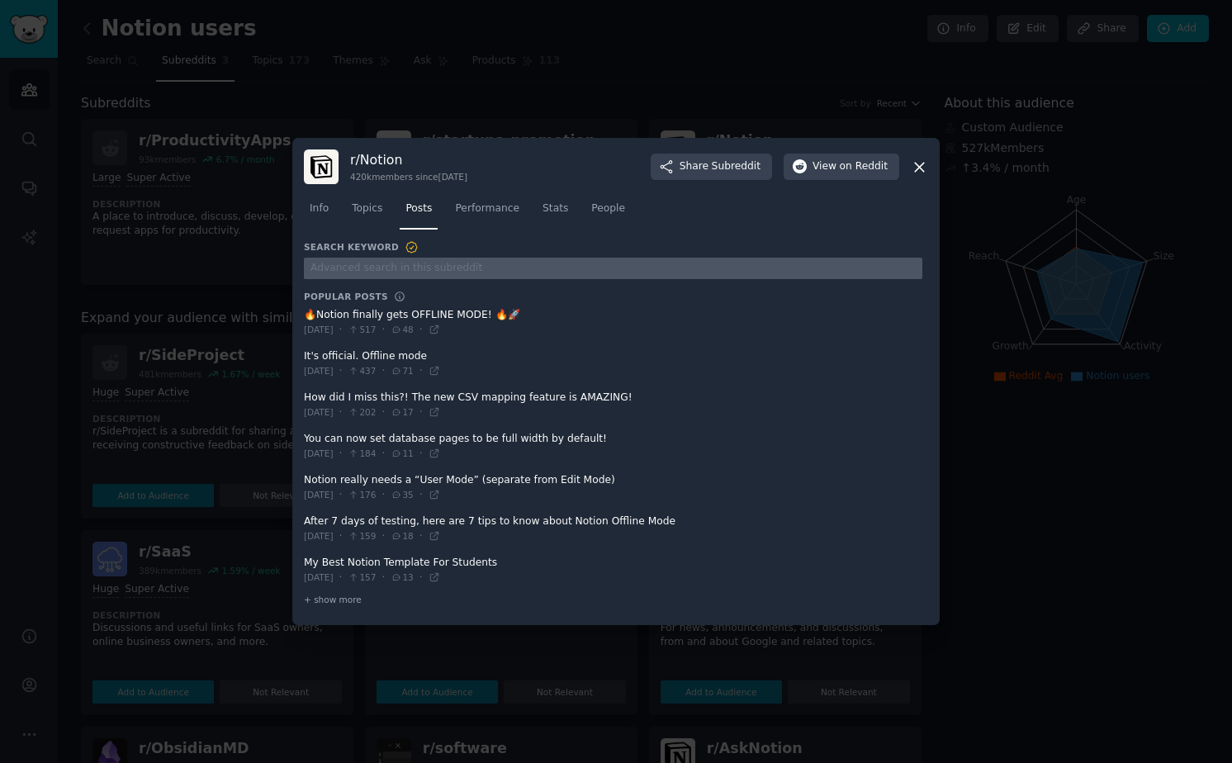
click at [424, 276] on input "text" at bounding box center [613, 269] width 618 height 22
type input "pdf"
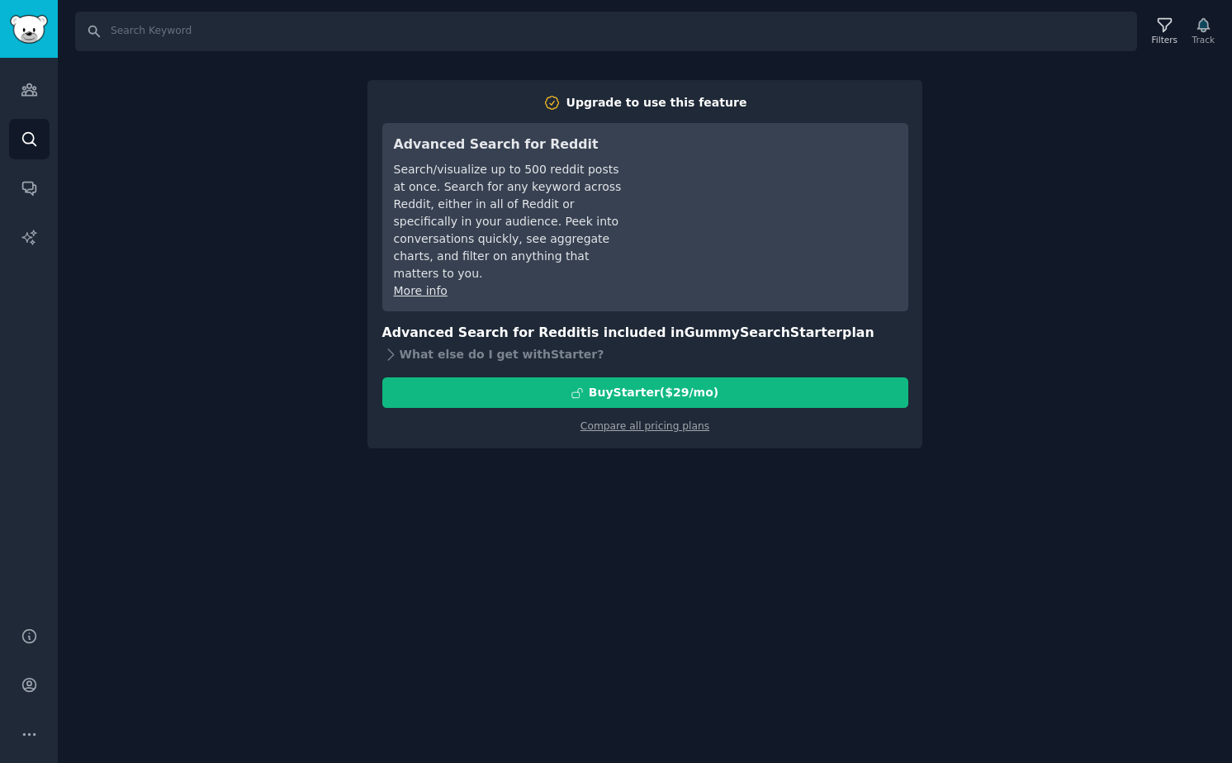
click at [220, 179] on div "Search Filters Track Upgrade to use this feature Advanced Search for Reddit Sea…" at bounding box center [645, 381] width 1174 height 763
click at [30, 93] on icon "Sidebar" at bounding box center [29, 89] width 17 height 17
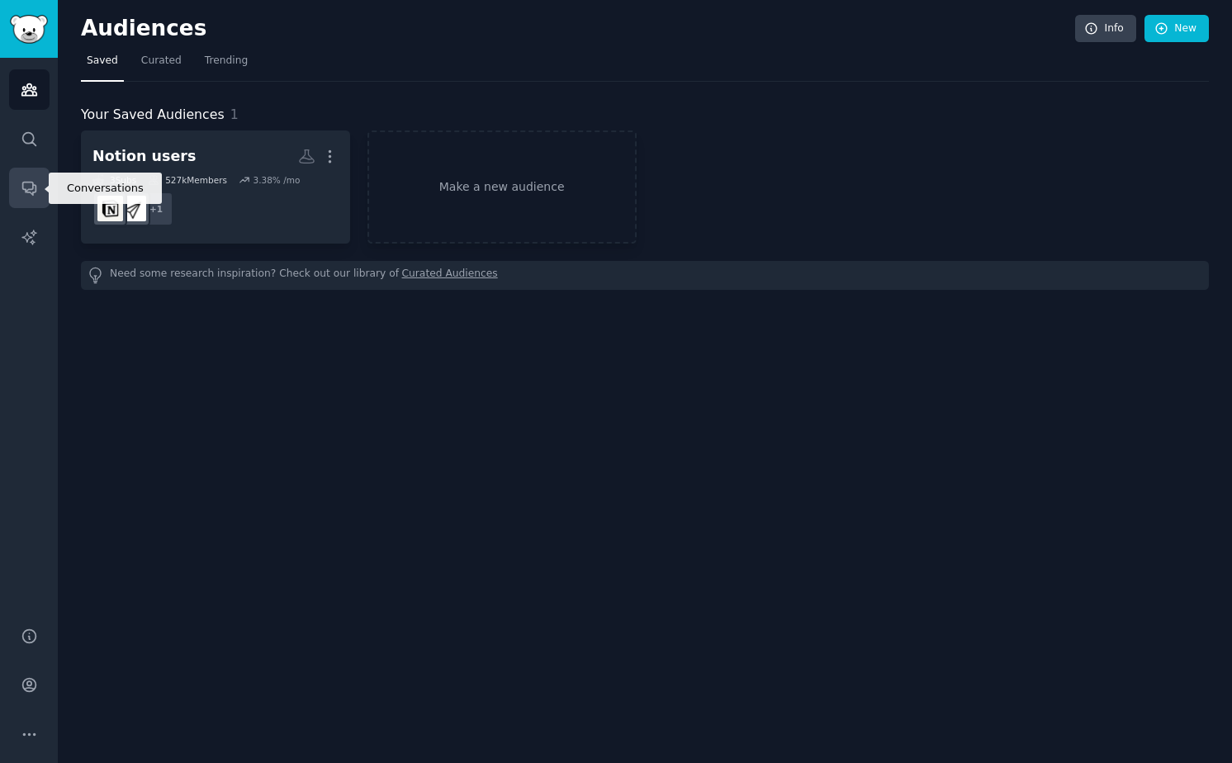
click at [23, 191] on icon "Sidebar" at bounding box center [29, 187] width 17 height 17
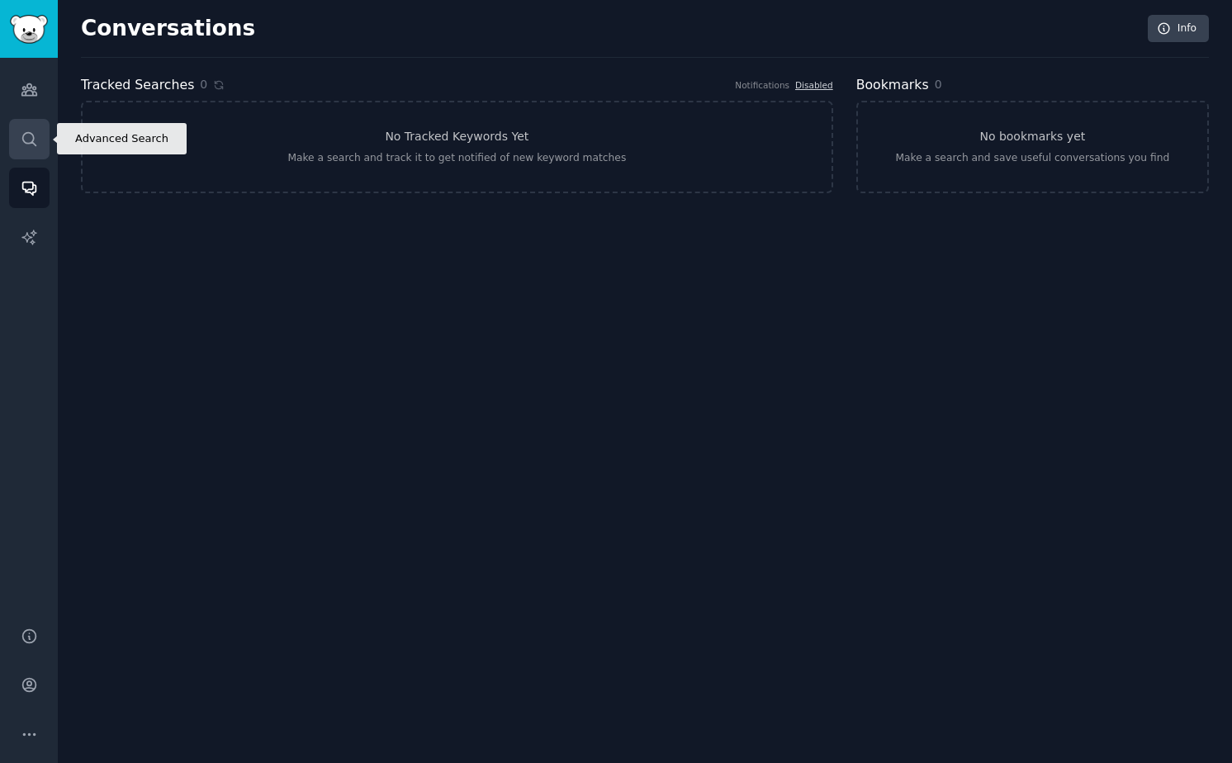
click at [32, 138] on icon "Sidebar" at bounding box center [28, 138] width 13 height 13
